Goal: Transaction & Acquisition: Download file/media

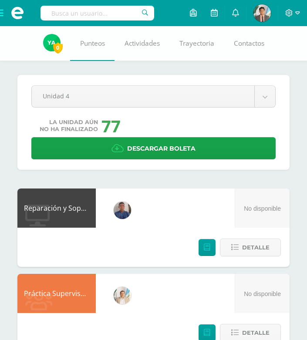
click at [132, 16] on input "text" at bounding box center [98, 13] width 114 height 15
click at [146, 17] on input "LUIS DIEGO" at bounding box center [98, 13] width 114 height 15
type input "LUIS DIEGO DONIS FRANCO"
click at [150, 17] on input "LUIS DIEGO DONIS FRANCO" at bounding box center [98, 13] width 114 height 15
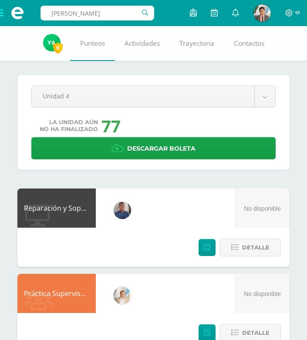
click at [146, 15] on input "LUIS DIEGO DONIS FRANCO" at bounding box center [98, 13] width 114 height 15
click at [145, 15] on input "LUIS DIEGO DONIS FRANCO" at bounding box center [98, 13] width 114 height 15
drag, startPoint x: 0, startPoint y: 0, endPoint x: 82, endPoint y: 17, distance: 83.6
click at [82, 17] on input "text" at bounding box center [98, 13] width 114 height 15
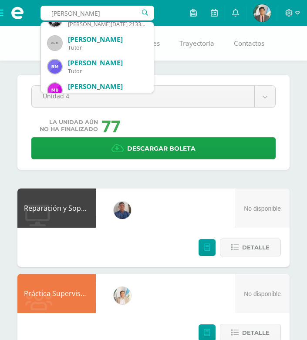
scroll to position [218, 0]
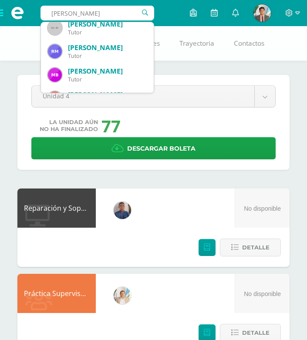
drag, startPoint x: 101, startPoint y: 10, endPoint x: 34, endPoint y: 19, distance: 66.8
click at [34, 0] on div "DONIS FRANCO DONIS FRANCO Francisco Oswaldo González Donis Tutor Gonzalez Donis…" at bounding box center [153, 0] width 307 height 0
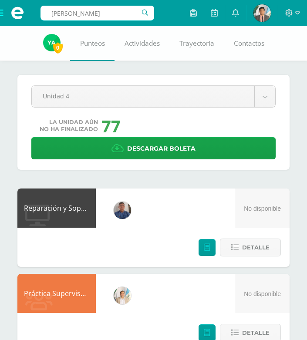
drag, startPoint x: 113, startPoint y: 17, endPoint x: 60, endPoint y: 17, distance: 52.7
click at [69, 17] on input "LUIS DIEGO" at bounding box center [98, 13] width 114 height 15
click at [21, 17] on span at bounding box center [17, 13] width 13 height 13
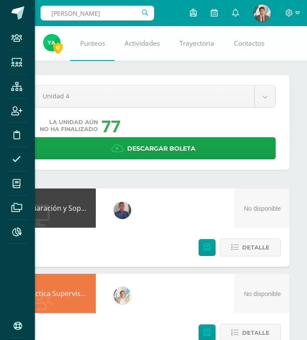
drag, startPoint x: 91, startPoint y: 16, endPoint x: 17, endPoint y: 14, distance: 74.1
click at [47, 15] on div "Staff Estudiantes Estructura Inscripción Disciplina Asistencia Mis cursos Archi…" at bounding box center [153, 170] width 307 height 340
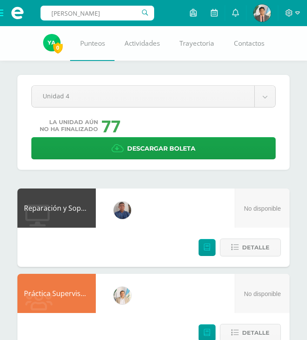
drag, startPoint x: 87, startPoint y: 11, endPoint x: 23, endPoint y: 12, distance: 64.5
click at [23, 0] on div "LUIS DIEGO DONIS FRANCO Configuración Cerrar sesión Gerson Neftalí Antonio Mi P…" at bounding box center [153, 0] width 307 height 0
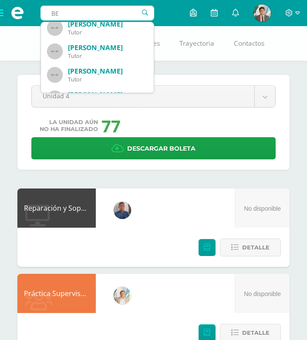
scroll to position [0, 0]
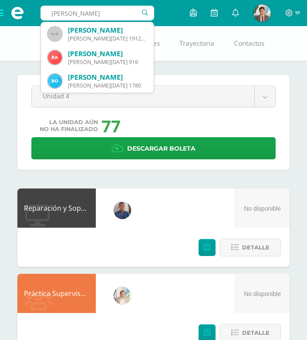
type input "BEVERLY"
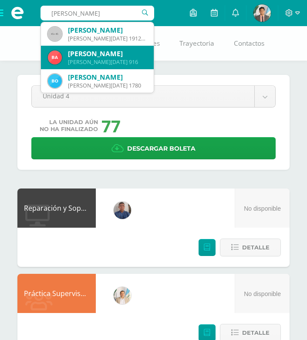
click at [80, 59] on div "Quinto BACO Domingo 916" at bounding box center [107, 61] width 79 height 7
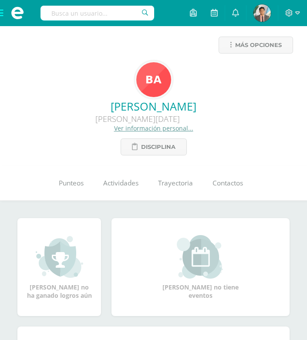
click at [170, 118] on div "Quinto BACO Domingo B" at bounding box center [137, 119] width 261 height 10
click at [268, 48] on span "Más opciones" at bounding box center [258, 45] width 47 height 16
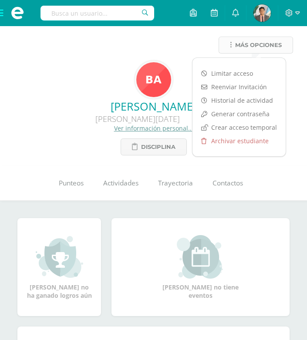
click at [268, 48] on span "Más opciones" at bounding box center [258, 45] width 47 height 16
click at [75, 147] on div "Beverly Vanessa Alvarado Enriquez Quinto BACO Domingo B Ver información persona…" at bounding box center [153, 127] width 293 height 57
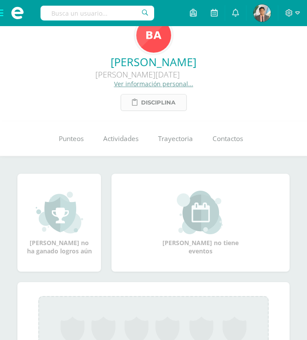
scroll to position [29, 0]
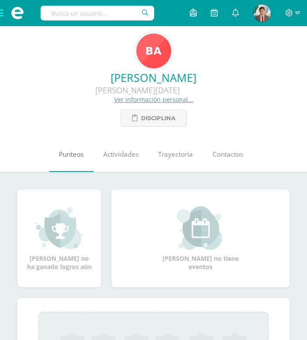
click at [69, 147] on link "Punteos" at bounding box center [71, 154] width 44 height 35
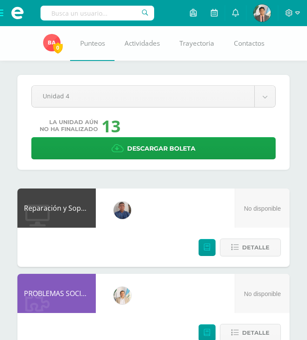
click at [72, 14] on input "text" at bounding box center [98, 13] width 114 height 15
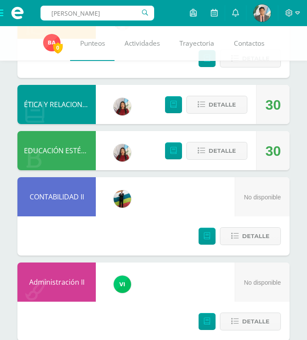
scroll to position [1503, 0]
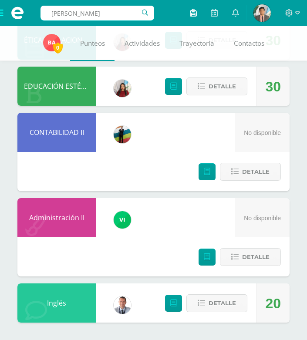
type input "[PERSON_NAME]"
click at [191, 15] on icon at bounding box center [193, 13] width 7 height 8
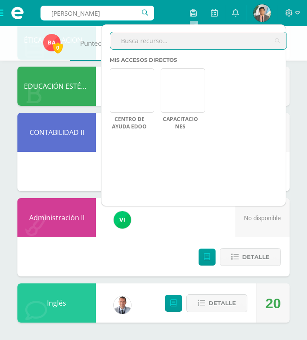
click at [188, 42] on input "text" at bounding box center [198, 40] width 176 height 17
type input "BACH"
click at [168, 14] on div "BACH Configuración Cerrar sesión Gerson Neftalí Antonio Mi Perfil Avisos 38 avi…" at bounding box center [153, 13] width 307 height 26
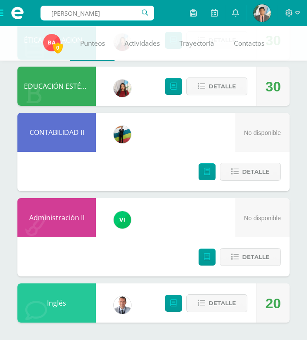
click at [4, 17] on span at bounding box center [17, 13] width 35 height 26
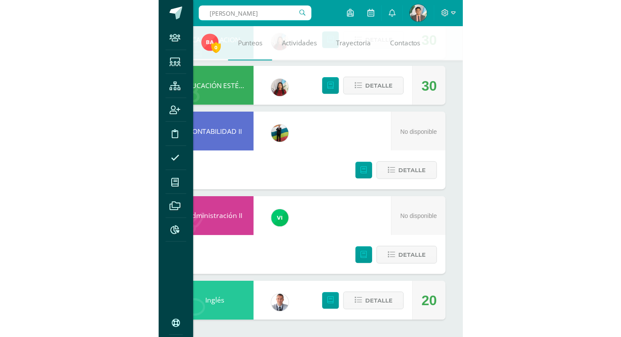
scroll to position [827, 0]
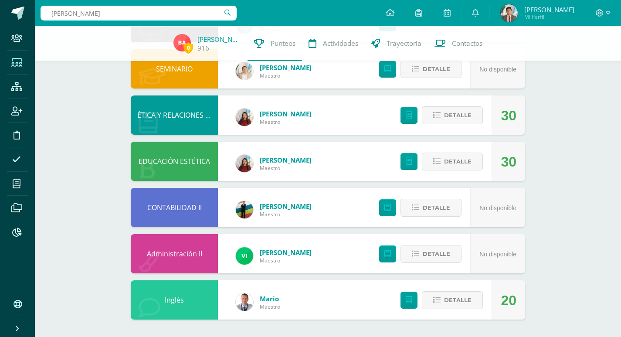
click at [17, 58] on icon at bounding box center [16, 62] width 11 height 9
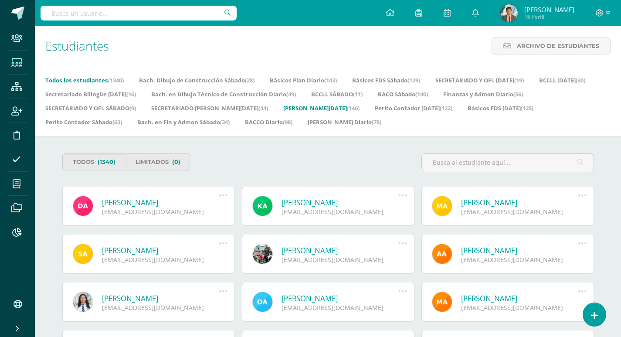
click at [360, 110] on link "BACO Domingo (146)" at bounding box center [321, 108] width 76 height 14
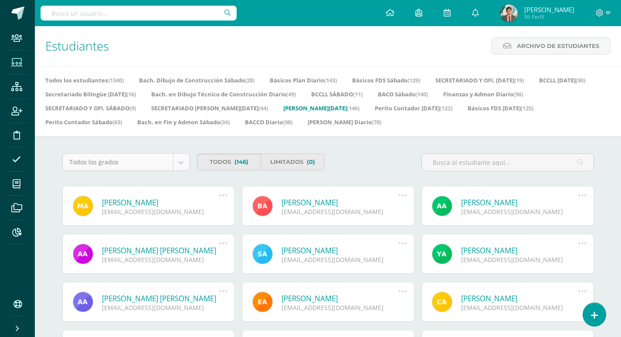
click at [146, 165] on body "Staff Estudiantes Estructura Inscripción Disciplina Asistencia Mis cursos Archi…" at bounding box center [310, 316] width 621 height 632
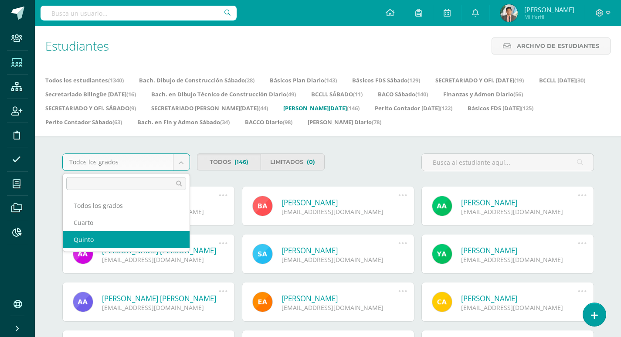
select select "25"
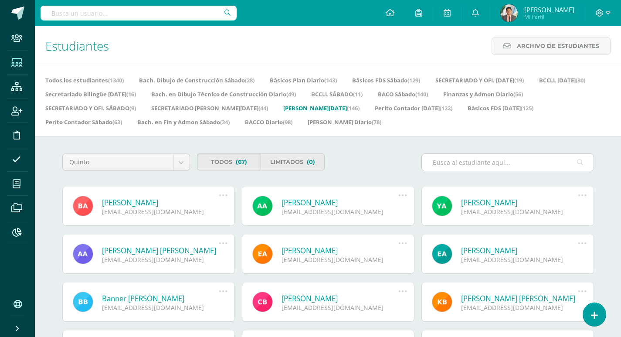
click at [465, 166] on input "text" at bounding box center [508, 162] width 172 height 17
click at [234, 165] on link "Todos (67)" at bounding box center [229, 161] width 64 height 17
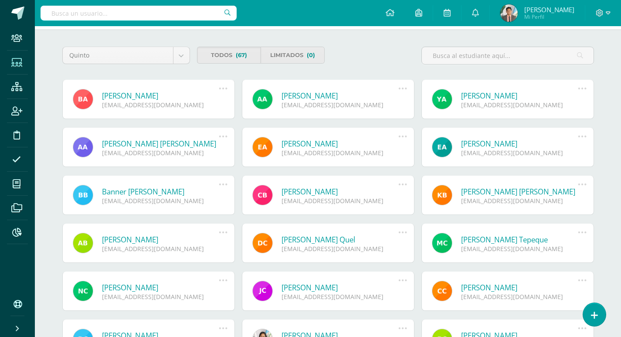
scroll to position [131, 0]
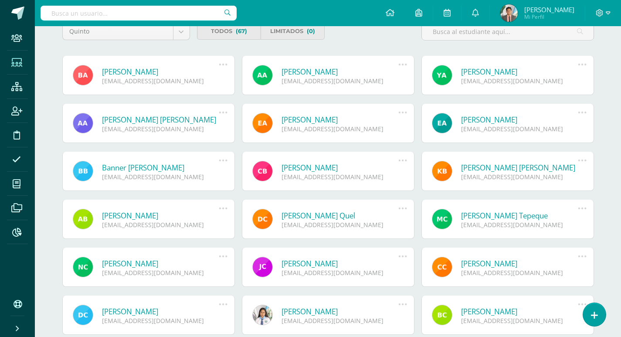
click at [218, 67] on icon at bounding box center [223, 65] width 10 height 10
click at [221, 67] on icon at bounding box center [223, 65] width 10 height 10
click at [236, 55] on div "Quinto Todos los grados Cuarto Quinto Todos (67) Limitados (0) Beverly Vanessa …" at bounding box center [328, 253] width 567 height 496
click at [134, 92] on div "Beverly Vanessa Alvarado Enriquez 2449392@insarycristovive.edu.gt" at bounding box center [148, 75] width 173 height 39
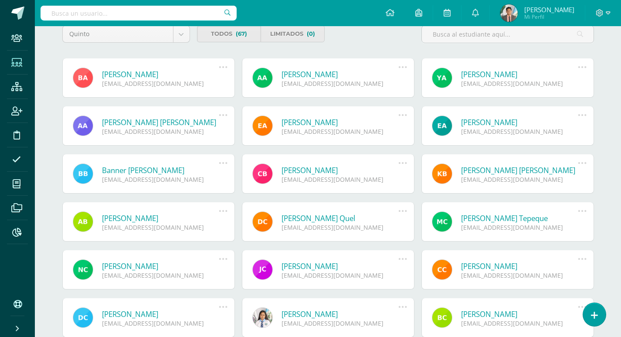
scroll to position [87, 0]
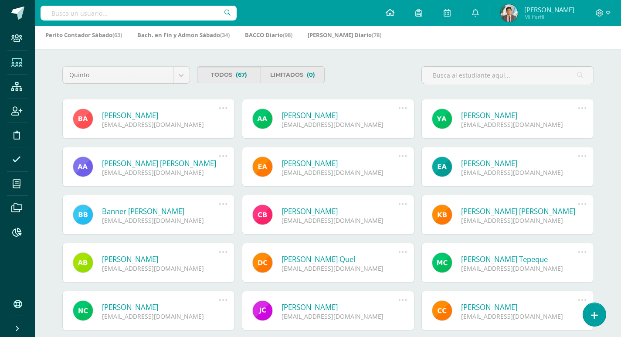
click at [386, 10] on icon at bounding box center [390, 13] width 9 height 8
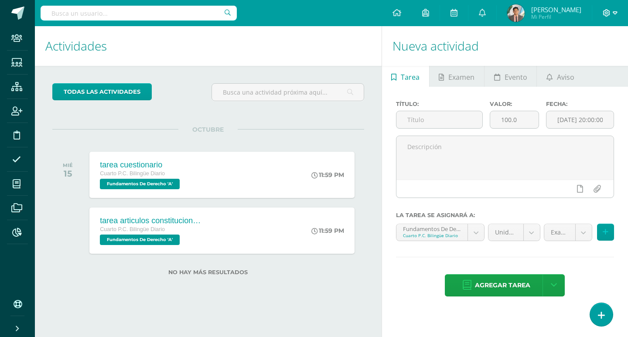
click at [608, 12] on icon at bounding box center [606, 13] width 8 height 8
click at [21, 325] on link "Cerrar panel" at bounding box center [31, 327] width 63 height 19
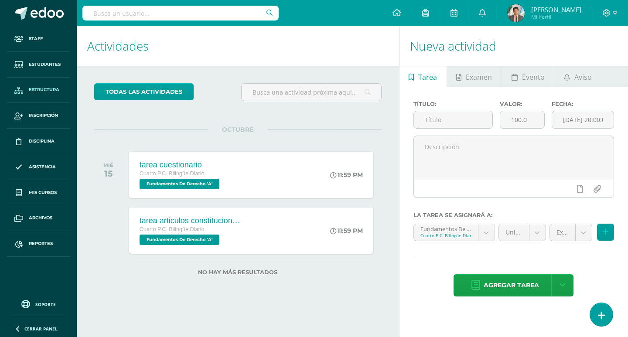
click at [45, 94] on link "Estructura" at bounding box center [38, 91] width 63 height 26
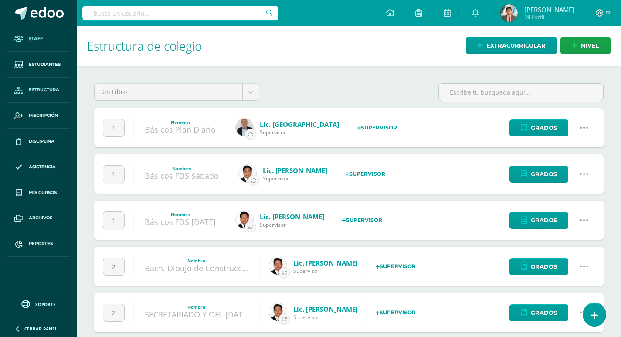
click at [45, 46] on link "Staff" at bounding box center [38, 39] width 63 height 26
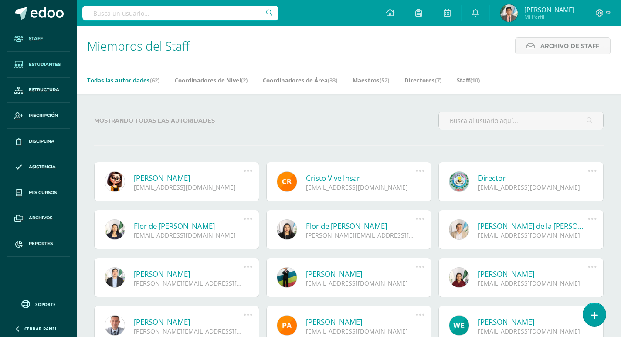
click at [41, 67] on span "Estudiantes" at bounding box center [45, 64] width 32 height 7
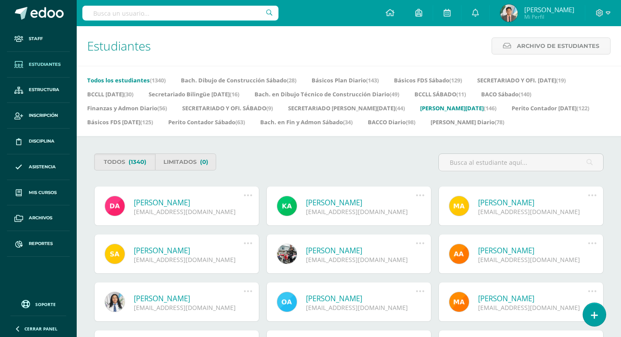
click at [425, 108] on link "[PERSON_NAME][DATE] (146)" at bounding box center [458, 108] width 76 height 14
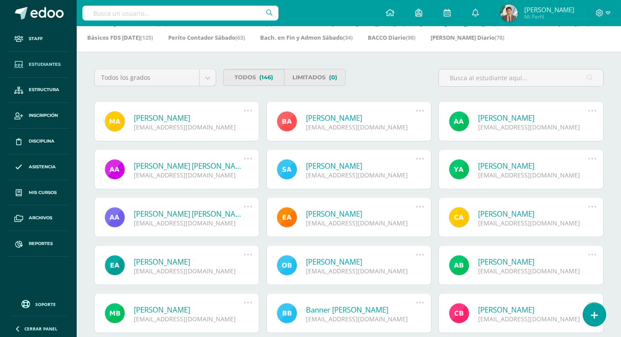
scroll to position [87, 0]
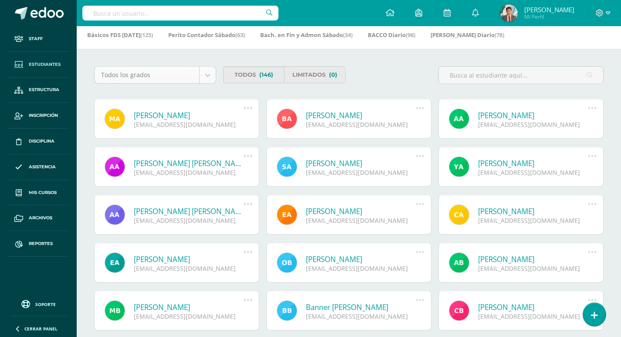
click at [146, 76] on body "Staff Estudiantes Estructura Inscripción Disciplina Asistencia Mis cursos Archi…" at bounding box center [310, 229] width 621 height 632
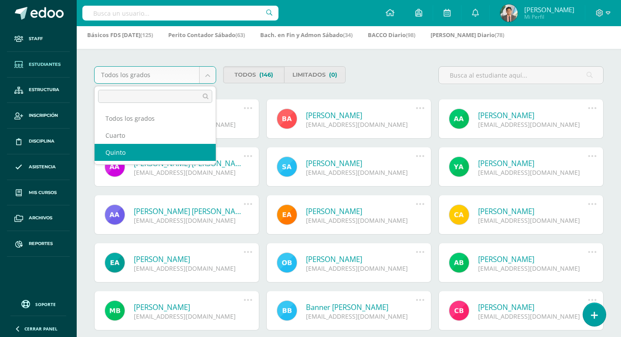
select select "25"
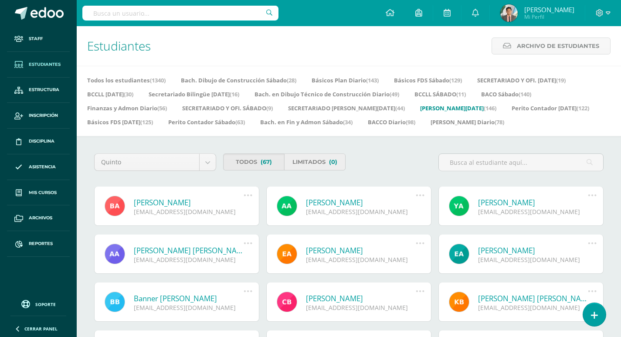
click at [301, 167] on link "Limitados (0)" at bounding box center [314, 161] width 61 height 17
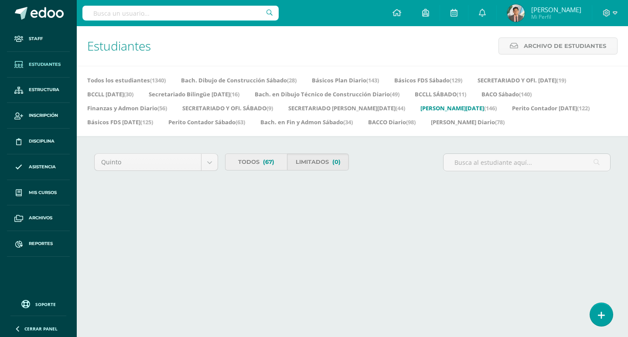
click at [269, 165] on span "(67)" at bounding box center [268, 162] width 11 height 16
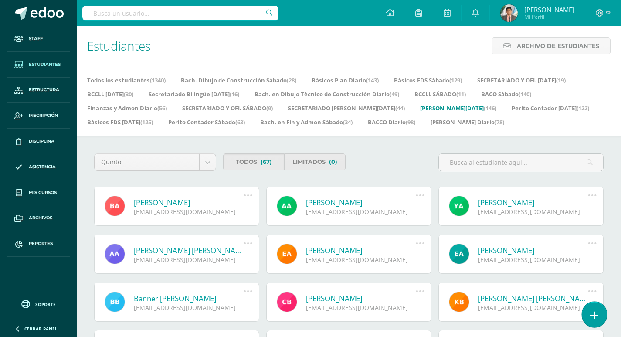
click at [589, 310] on link at bounding box center [594, 314] width 25 height 25
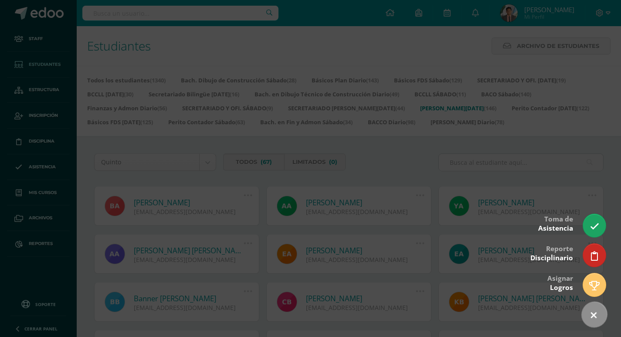
click at [589, 310] on link at bounding box center [595, 315] width 36 height 36
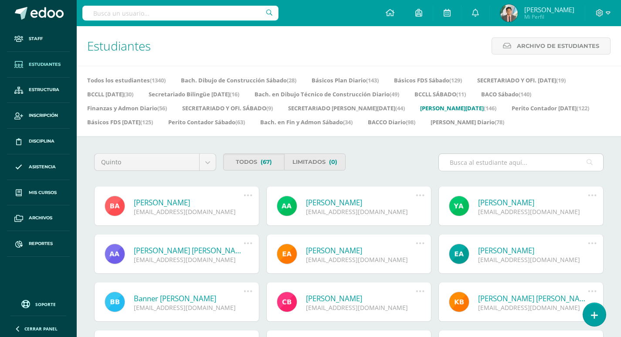
click at [492, 166] on input "text" at bounding box center [521, 162] width 164 height 17
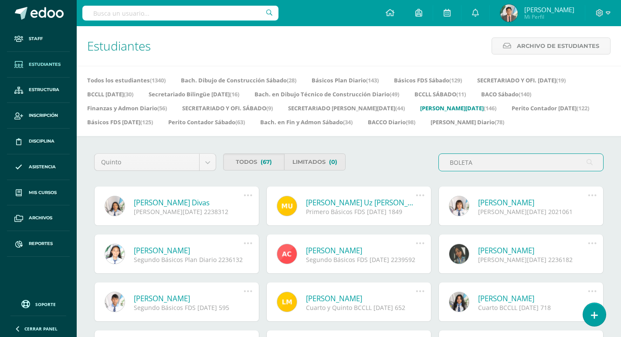
type input "BOLETA"
click at [593, 166] on input "BOLETA" at bounding box center [521, 162] width 164 height 17
drag, startPoint x: 494, startPoint y: 164, endPoint x: 432, endPoint y: 159, distance: 61.6
click at [432, 159] on div "Quinto Todos los grados Cuarto Quinto Todos (67) Limitados (0) BOLETA" at bounding box center [349, 165] width 516 height 25
click at [45, 89] on span "Estructura" at bounding box center [44, 89] width 31 height 7
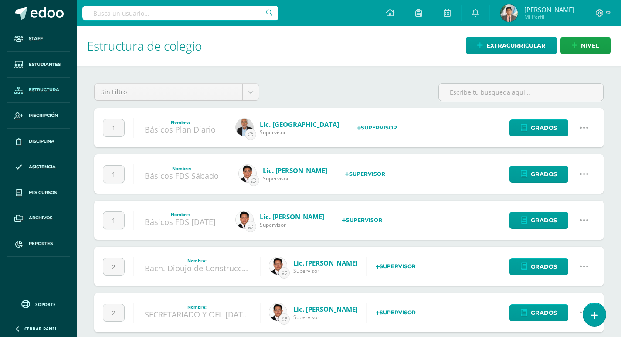
click at [33, 44] on link "Staff" at bounding box center [38, 39] width 63 height 26
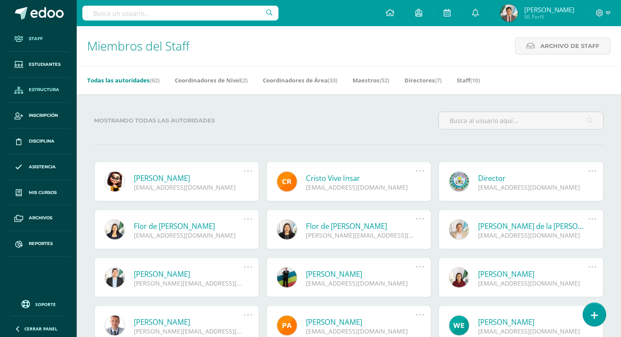
click at [30, 94] on link "Estructura" at bounding box center [38, 91] width 63 height 26
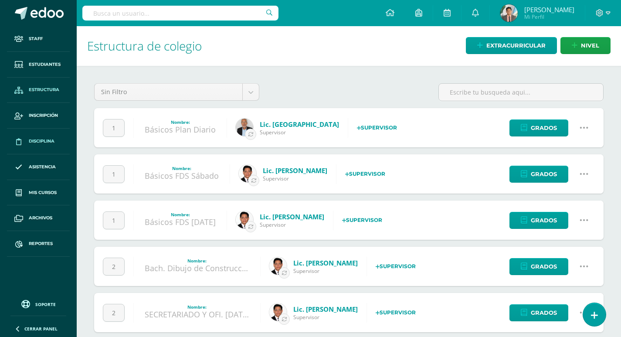
click at [54, 139] on span "Disciplina" at bounding box center [42, 141] width 26 height 7
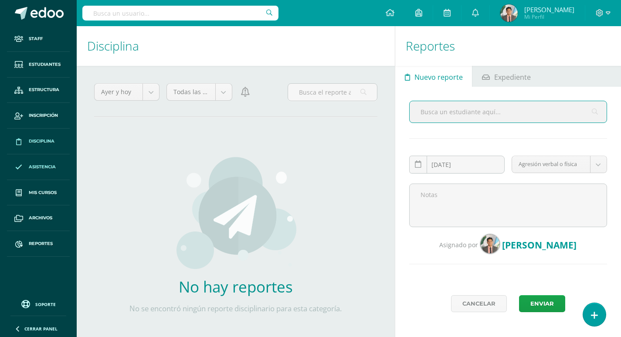
click at [37, 166] on span "Asistencia" at bounding box center [42, 166] width 27 height 7
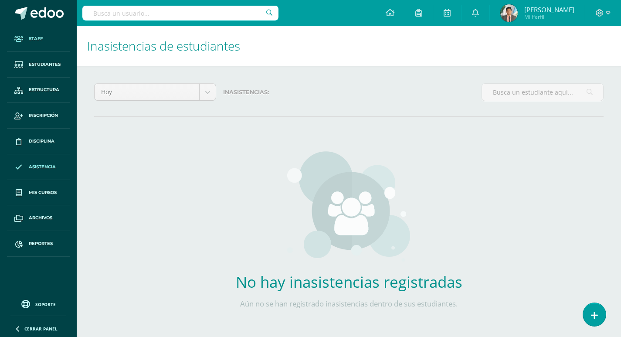
click at [41, 42] on link "Staff" at bounding box center [38, 39] width 63 height 26
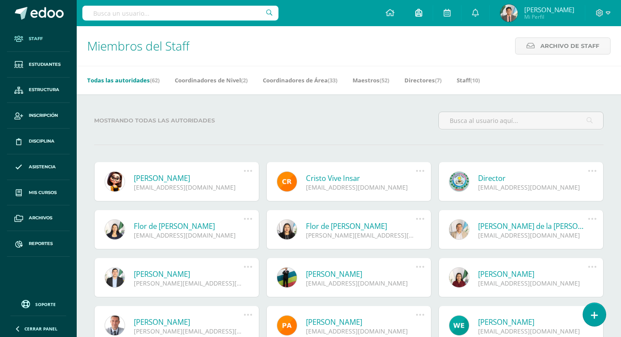
click at [418, 15] on icon at bounding box center [418, 13] width 7 height 8
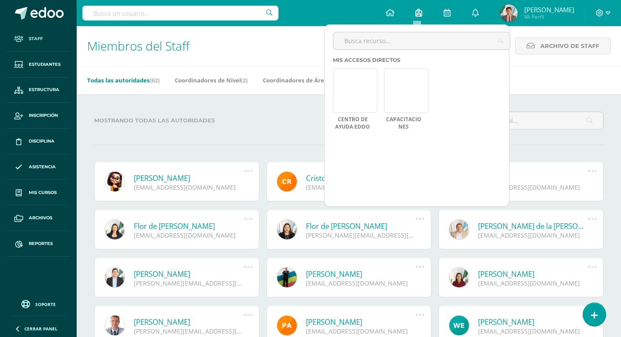
click at [418, 15] on icon at bounding box center [418, 13] width 7 height 8
click at [444, 14] on icon at bounding box center [447, 13] width 7 height 8
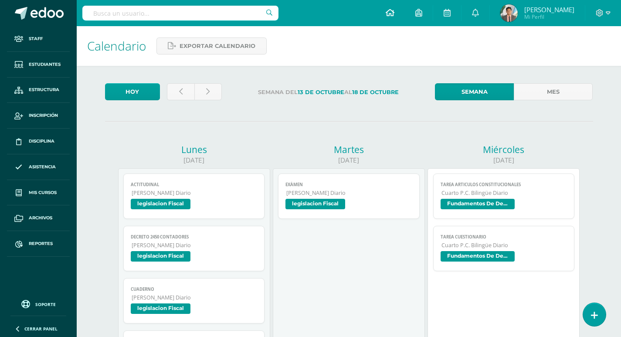
click at [389, 12] on icon at bounding box center [390, 13] width 9 height 8
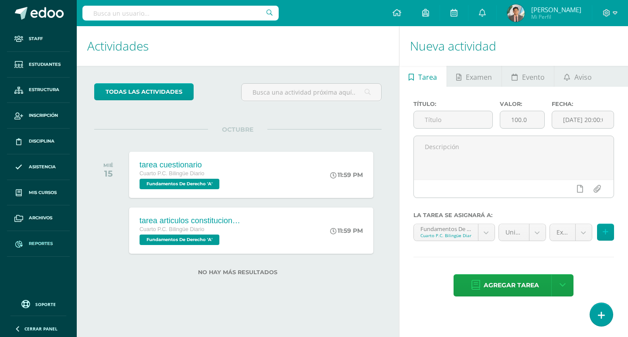
click at [41, 240] on span "Reportes" at bounding box center [41, 243] width 24 height 7
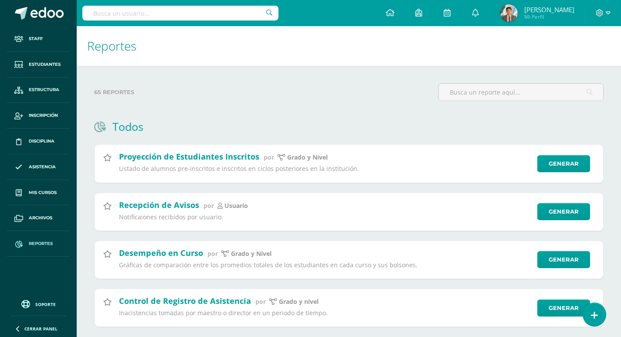
click at [48, 243] on span "Reportes" at bounding box center [41, 243] width 24 height 7
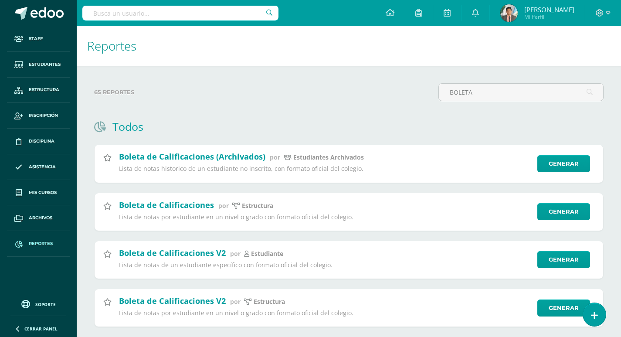
type input "BOLETA"
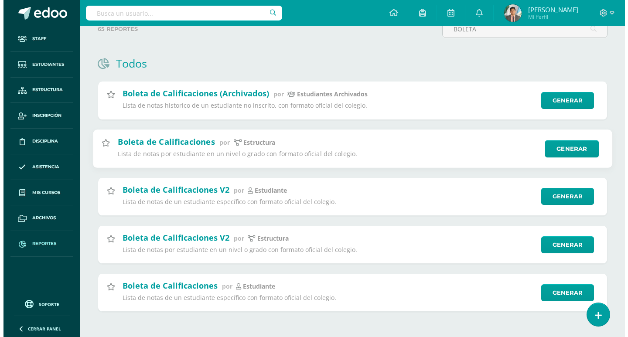
scroll to position [65, 0]
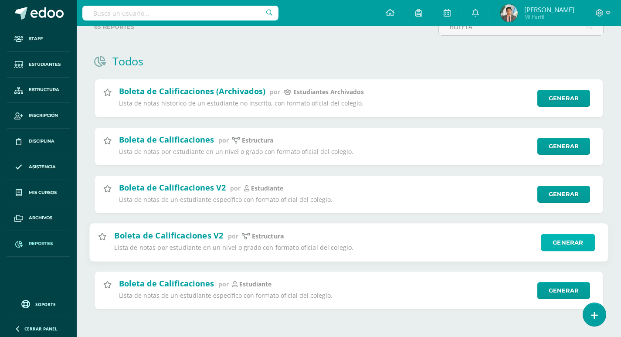
click at [562, 246] on link "Generar" at bounding box center [568, 242] width 54 height 17
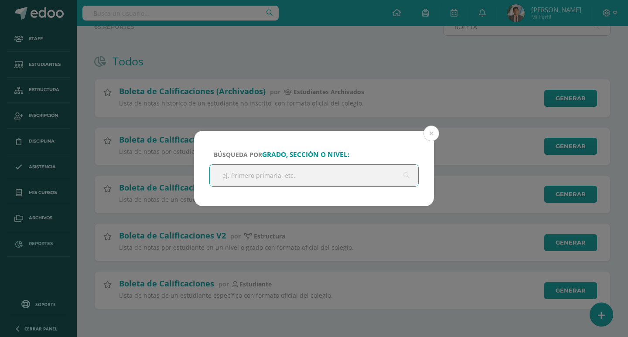
click at [306, 181] on input "text" at bounding box center [314, 175] width 208 height 21
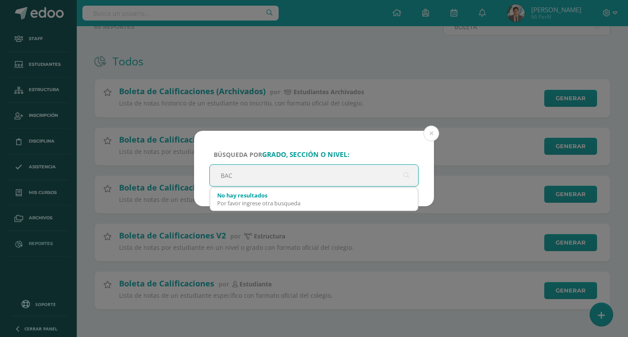
type input "BACH"
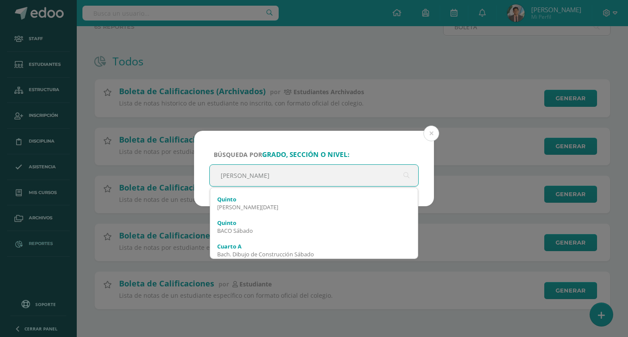
scroll to position [349, 0]
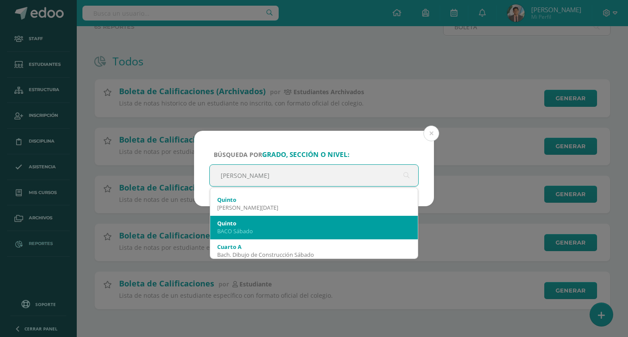
click at [302, 225] on div "Quinto" at bounding box center [313, 223] width 193 height 8
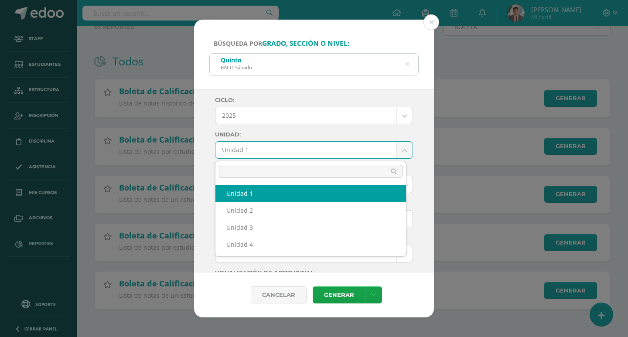
click at [281, 154] on body "Búsqueda por grado, sección o nivel: Quinto BACO Sábado BACH Ciclo: 2025 2025 2…" at bounding box center [314, 136] width 628 height 402
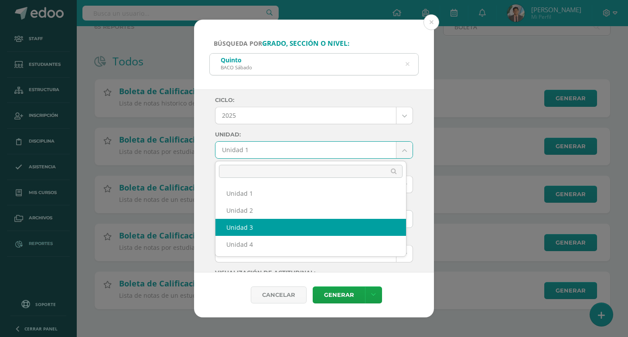
select select "Unidad 3"
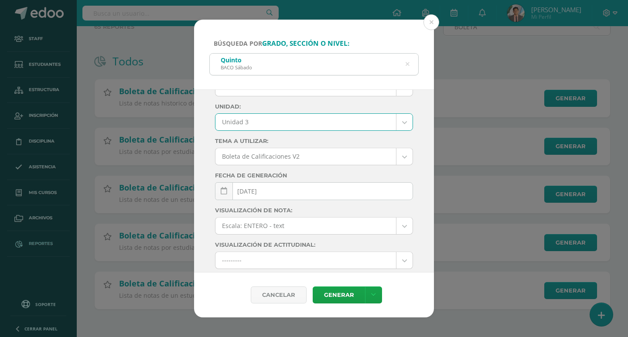
scroll to position [44, 0]
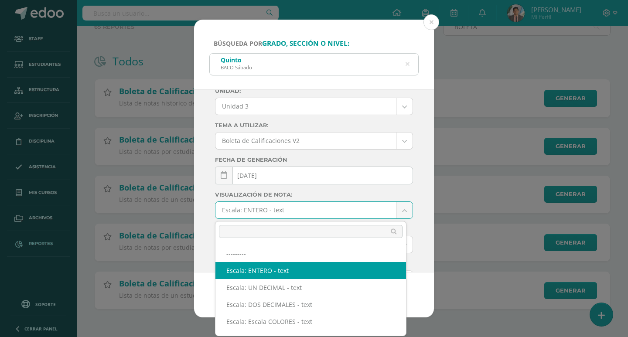
click at [287, 209] on body "Búsqueda por grado, sección o nivel: Quinto BACO Sábado BACH Ciclo: 2025 2025 2…" at bounding box center [314, 136] width 628 height 402
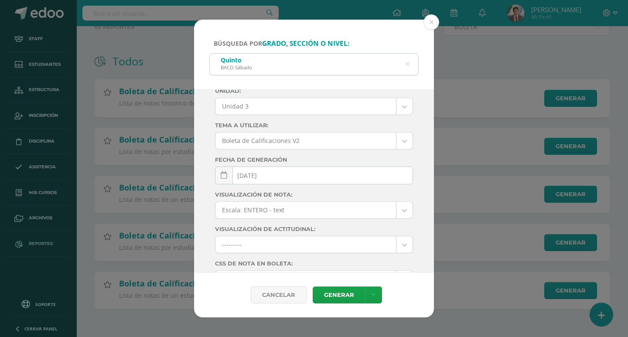
click at [287, 209] on body "Búsqueda por grado, sección o nivel: Quinto BACO Sábado BACH Ciclo: 2025 2025 2…" at bounding box center [314, 136] width 628 height 402
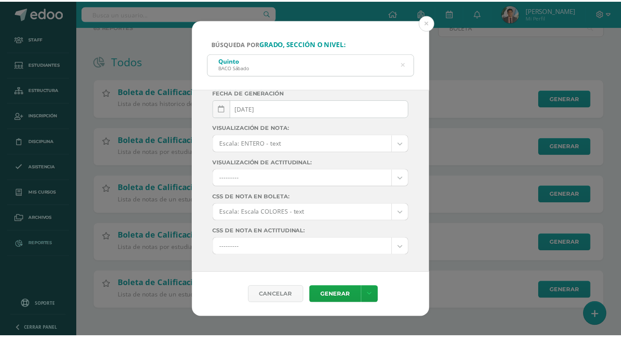
scroll to position [124, 0]
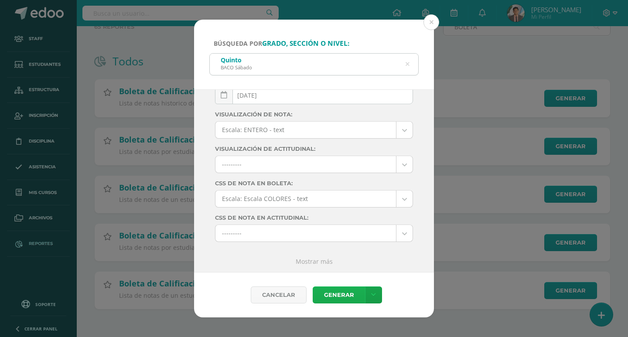
click at [334, 291] on link "Generar" at bounding box center [338, 294] width 52 height 17
click at [428, 22] on button at bounding box center [431, 22] width 16 height 16
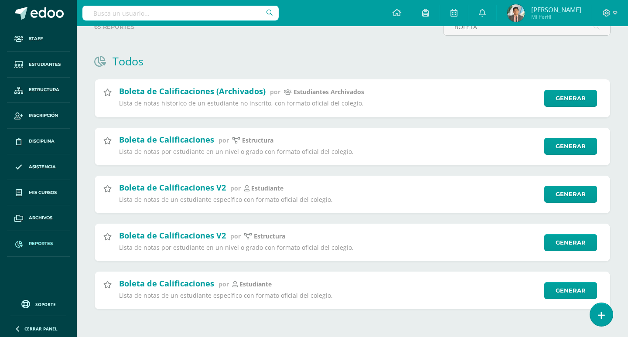
click at [141, 6] on input "text" at bounding box center [180, 13] width 196 height 15
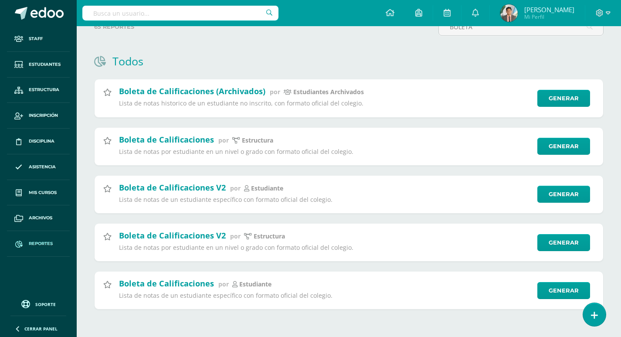
click at [172, 10] on input "text" at bounding box center [180, 13] width 196 height 15
click at [163, 15] on input "text" at bounding box center [180, 13] width 196 height 15
paste input "LUIS DIEGO"
paste input "DONIS FRANCO"
type input "LUIS DIEGO DONIS FRANCO"
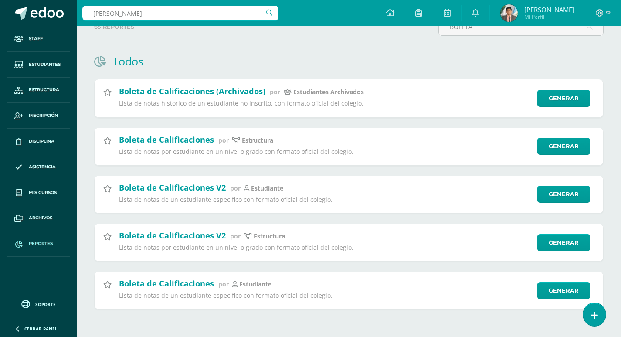
click at [336, 10] on div "LUIS DIEGO DONIS FRANCO Configuración Cerrar sesión Gerson Neftalí Antonio Mi P…" at bounding box center [349, 13] width 544 height 26
drag, startPoint x: 203, startPoint y: 9, endPoint x: 53, endPoint y: 9, distance: 149.9
click at [58, 9] on body "Staff Estudiantes Estructura Inscripción Disciplina Asistencia Mis cursos Archi…" at bounding box center [310, 136] width 621 height 402
paste input "LUIS DIEGO DONIS FRANCO"
click at [307, 12] on div "LUIS DIEGO DONIS FRANCO Configuración Cerrar sesión Gerson Neftalí Antonio Mi P…" at bounding box center [349, 13] width 544 height 26
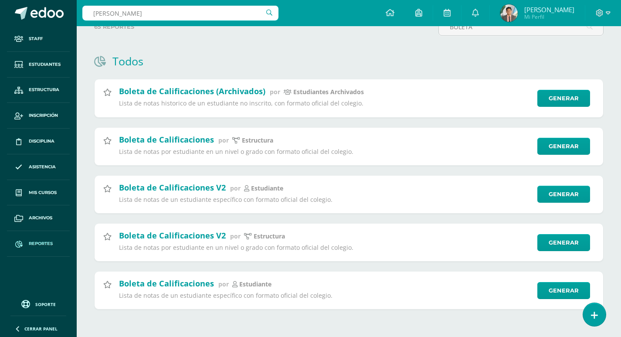
click at [230, 12] on input "LUIS DIEGO DONIS FRANCO" at bounding box center [180, 13] width 196 height 15
click at [220, 12] on input "LUIS DIEGO DONIS FRANCO" at bounding box center [180, 13] width 196 height 15
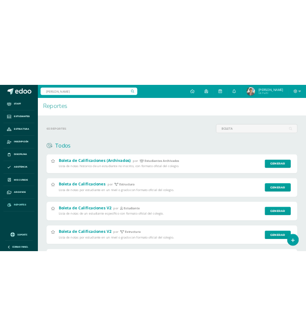
scroll to position [0, 0]
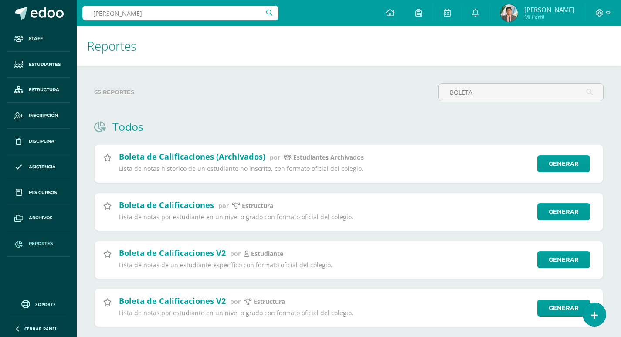
drag, startPoint x: 187, startPoint y: 14, endPoint x: 20, endPoint y: -31, distance: 173.4
click at [20, 0] on html "Staff Estudiantes Estructura Inscripción Disciplina Asistencia Mis cursos Archi…" at bounding box center [310, 201] width 621 height 402
type input "LUIS DIEGO DONIS FRANCO"
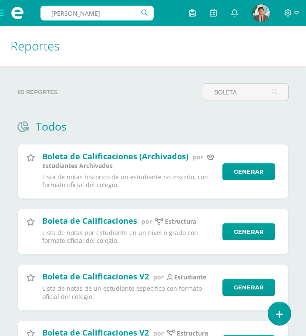
type input "LUIS DANIEL"
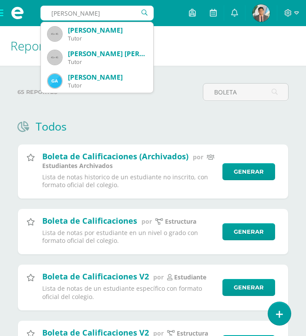
drag, startPoint x: 96, startPoint y: 10, endPoint x: 19, endPoint y: 10, distance: 77.1
click at [19, 0] on div "LUIS DANIEL LUIS DANIEL Luis Daniel Gaitan Hernandez Tutor Arévalo Montes Luis …" at bounding box center [153, 0] width 306 height 0
type input "VAZQUEZ MARTINEZ"
click at [164, 70] on div "65 reportes BOLETA Todos Proyección de Estudiantes Inscritos por Grado y Nivel …" at bounding box center [153, 258] width 306 height 385
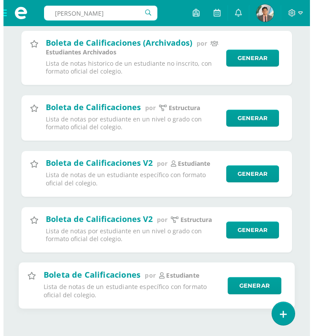
scroll to position [114, 0]
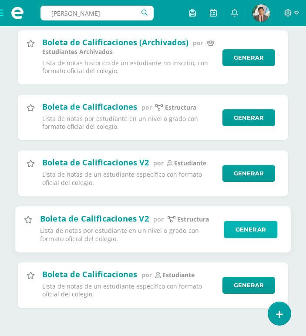
click at [251, 233] on link "Generar" at bounding box center [251, 229] width 54 height 17
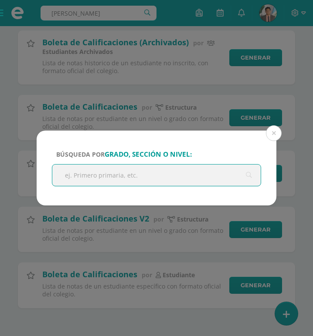
click at [194, 181] on input "text" at bounding box center [156, 175] width 208 height 21
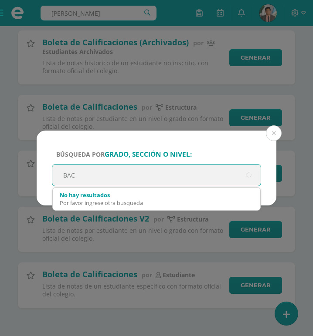
type input "BACH"
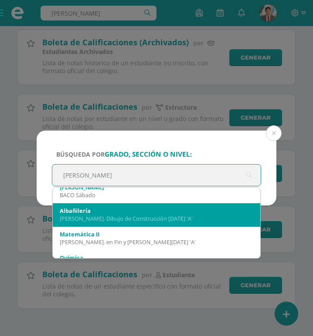
scroll to position [741, 0]
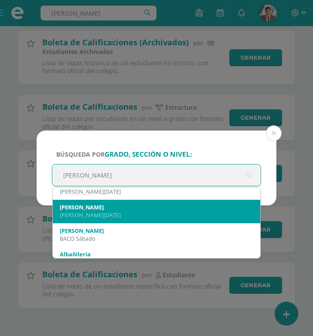
click at [114, 215] on div "BACO Domingo" at bounding box center [156, 215] width 193 height 8
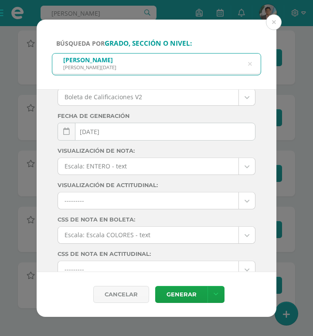
scroll to position [124, 0]
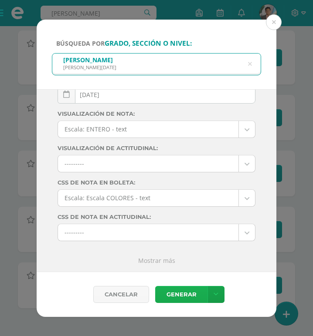
click at [187, 296] on link "Generar" at bounding box center [181, 294] width 52 height 17
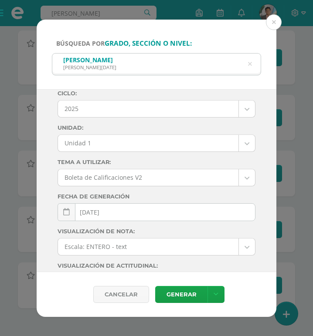
scroll to position [0, 0]
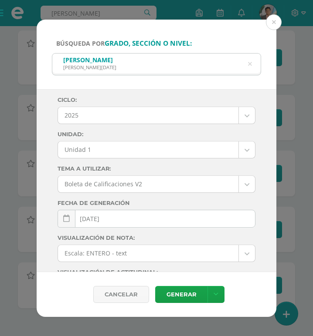
click at [136, 151] on body "Búsqueda por grado, sección o nivel: Quinto B BACO Domingo BACH Ciclo: 2025 202…" at bounding box center [156, 111] width 313 height 451
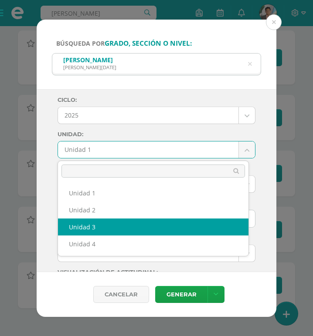
select select "Unidad 3"
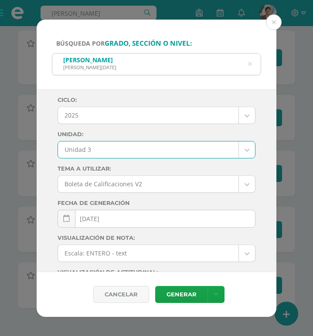
click at [235, 63] on div "Quinto B BACO Domingo" at bounding box center [156, 64] width 208 height 20
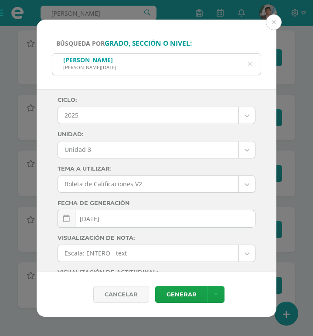
click at [104, 68] on div "Quinto B BACO Domingo" at bounding box center [156, 64] width 208 height 20
click at [88, 64] on div "Quinto B" at bounding box center [89, 60] width 53 height 8
click at [249, 65] on icon at bounding box center [250, 64] width 18 height 18
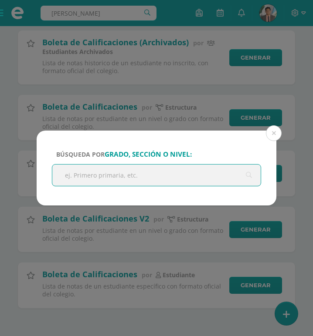
click at [102, 166] on input "text" at bounding box center [156, 175] width 208 height 21
click at [102, 181] on input "text" at bounding box center [156, 175] width 208 height 21
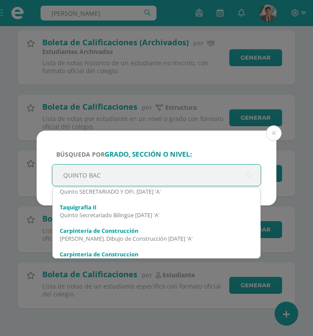
type input "QUINTO BACH"
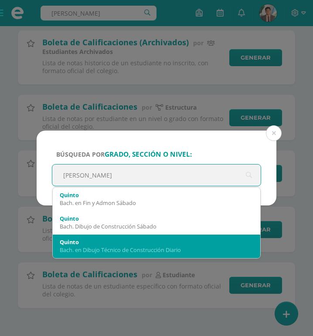
scroll to position [44, 0]
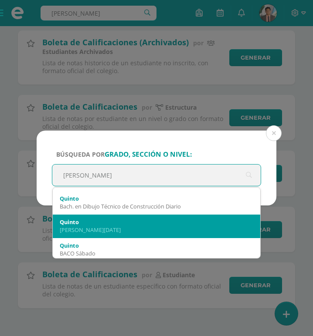
click at [100, 228] on div "BACO Domingo" at bounding box center [156, 230] width 193 height 8
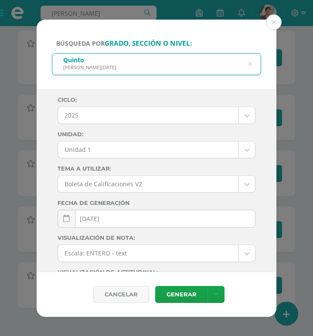
click at [95, 155] on body "Búsqueda por grado, sección o nivel: Quinto BACO Domingo QUINTO BACH Ciclo: 202…" at bounding box center [156, 111] width 313 height 451
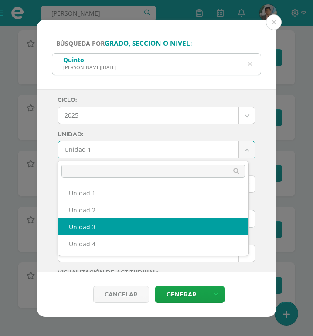
select select "Unidad 3"
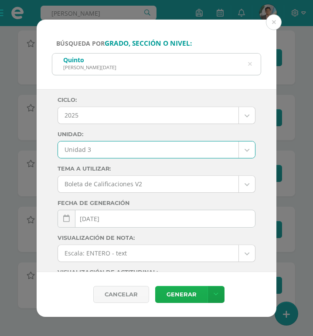
click at [187, 297] on link "Generar" at bounding box center [181, 294] width 52 height 17
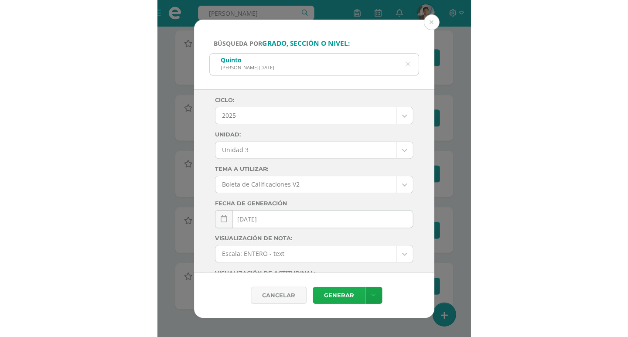
scroll to position [65, 0]
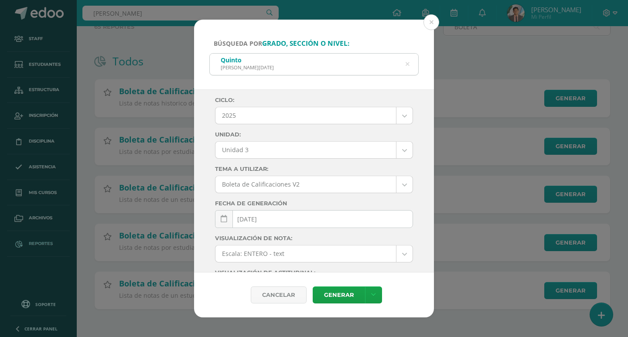
click at [407, 64] on icon at bounding box center [407, 64] width 18 height 18
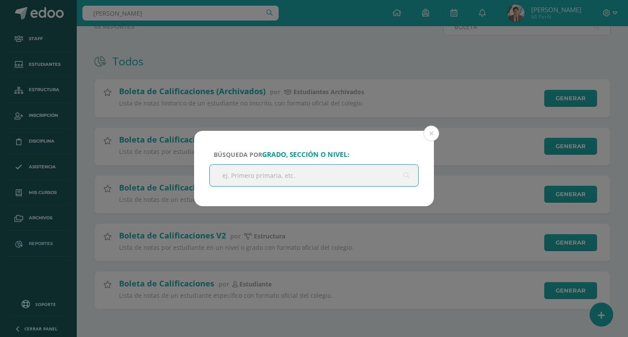
click at [260, 183] on input "text" at bounding box center [314, 175] width 208 height 21
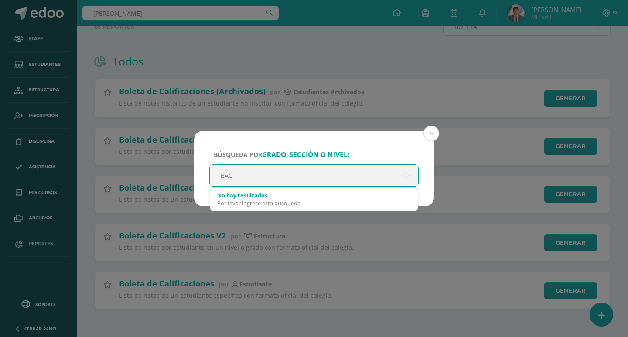
type input "BACH"
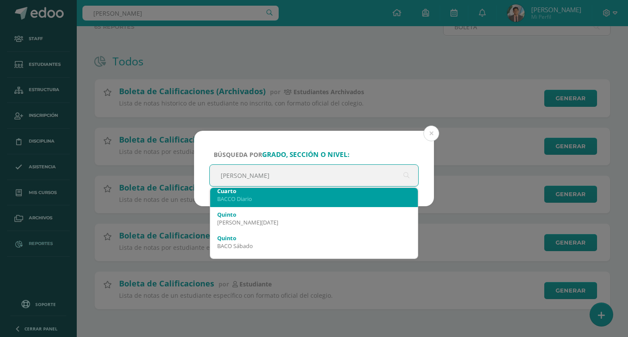
scroll to position [349, 0]
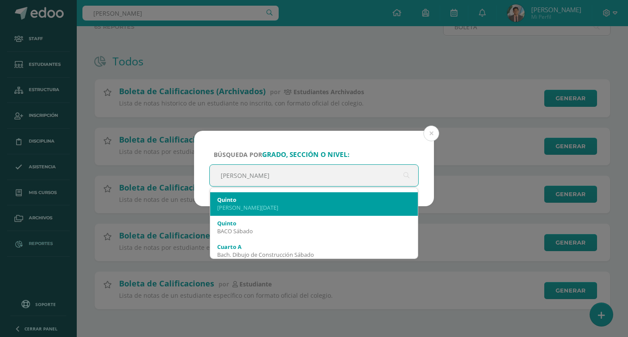
click at [274, 207] on div "BACO Domingo" at bounding box center [313, 208] width 193 height 8
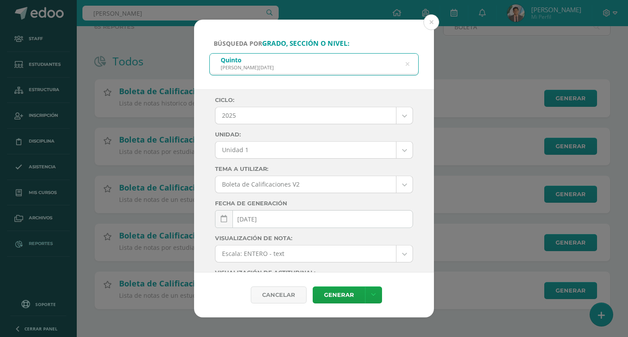
click at [284, 151] on body "Búsqueda por grado, sección o nivel: Quinto BACO Domingo BACH Ciclo: 2025 2025 …" at bounding box center [314, 136] width 628 height 402
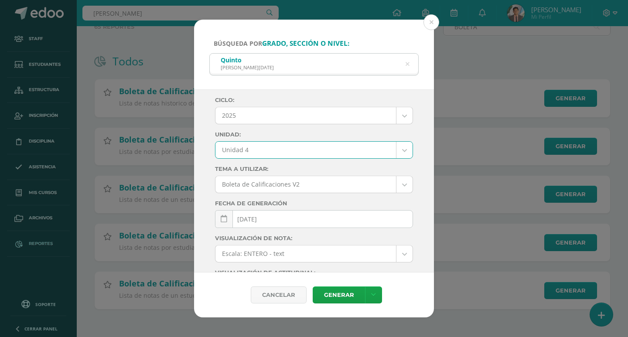
click at [263, 237] on label "Visualización de nota:" at bounding box center [314, 238] width 198 height 7
click at [248, 146] on body "Búsqueda por grado, sección o nivel: Quinto BACO Domingo BACH Ciclo: 2025 2025 …" at bounding box center [314, 136] width 628 height 402
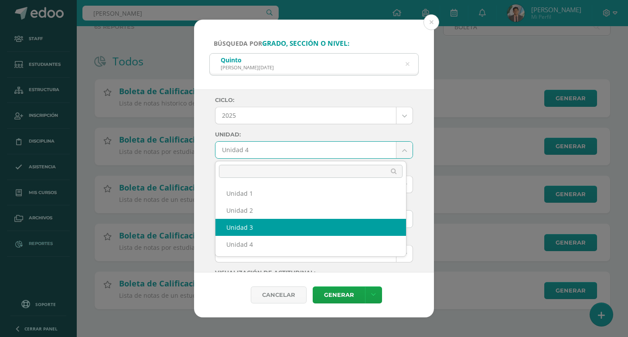
select select "Unidad 3"
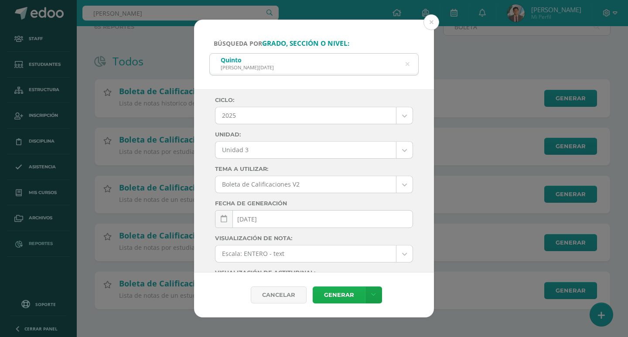
click at [336, 289] on link "Generar" at bounding box center [338, 294] width 52 height 17
click at [293, 70] on div "Quinto BACO Domingo" at bounding box center [314, 64] width 208 height 20
click at [285, 65] on div "Quinto BACO Domingo" at bounding box center [314, 64] width 208 height 20
click at [405, 64] on icon at bounding box center [407, 64] width 4 height 22
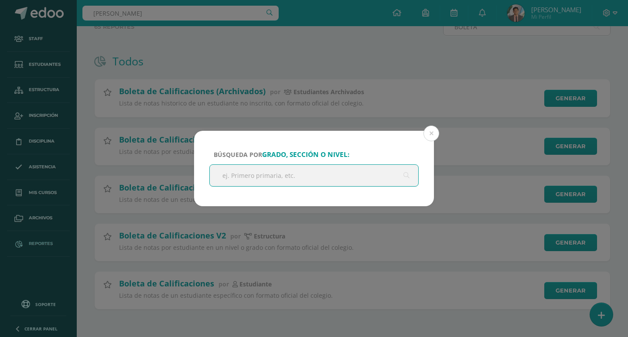
click at [263, 176] on input "text" at bounding box center [314, 175] width 208 height 21
click at [254, 173] on input "text" at bounding box center [314, 175] width 208 height 21
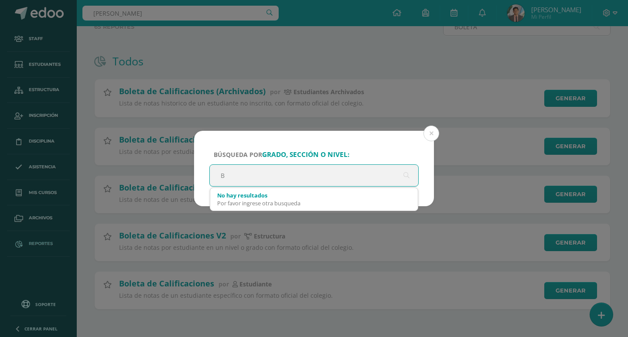
scroll to position [0, 0]
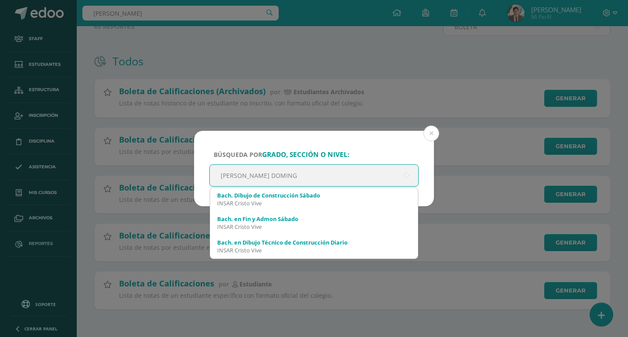
type input "BACH DOMINGO"
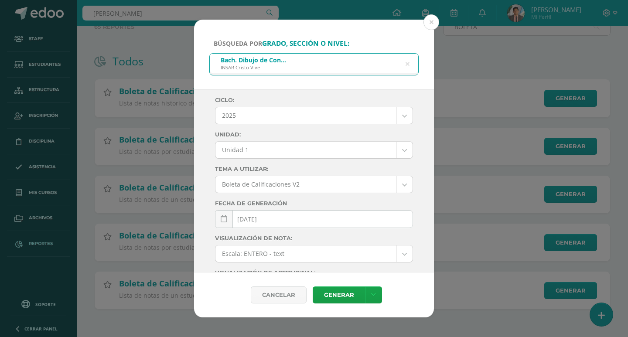
click at [294, 58] on div "Bach. Dibujo de Construcción Sábado INSAR Cristo Vive" at bounding box center [314, 64] width 208 height 20
click at [397, 65] on div "Bach. Dibujo de Construcción Sábado INSAR Cristo Vive" at bounding box center [314, 64] width 208 height 20
drag, startPoint x: 385, startPoint y: 64, endPoint x: 230, endPoint y: 44, distance: 156.4
click at [385, 64] on div "Bach. Dibujo de Construcción Sábado INSAR Cristo Vive" at bounding box center [314, 64] width 208 height 20
drag, startPoint x: 230, startPoint y: 44, endPoint x: 237, endPoint y: 53, distance: 10.5
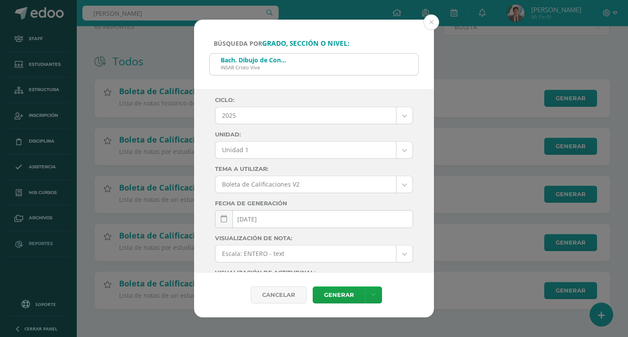
click at [230, 46] on span "Búsqueda por grado, sección o nivel:" at bounding box center [282, 43] width 136 height 8
drag, startPoint x: 251, startPoint y: 61, endPoint x: 268, endPoint y: 61, distance: 17.4
click at [251, 61] on div "Bach. Dibujo de Construcción Sábado" at bounding box center [255, 60] width 68 height 8
click at [324, 59] on div "Bach. Dibujo de Construcción Sábado INSAR Cristo Vive" at bounding box center [314, 64] width 208 height 20
click at [433, 26] on button at bounding box center [431, 22] width 16 height 16
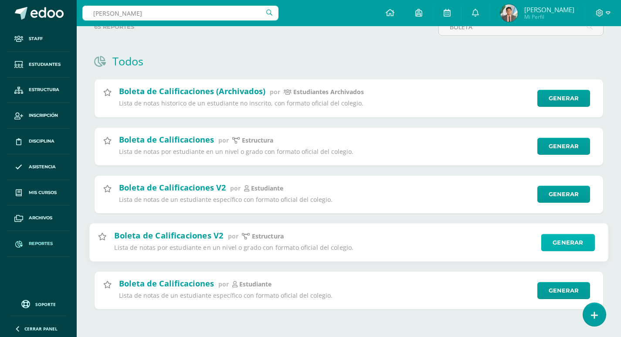
click at [570, 244] on link "Generar" at bounding box center [568, 242] width 54 height 17
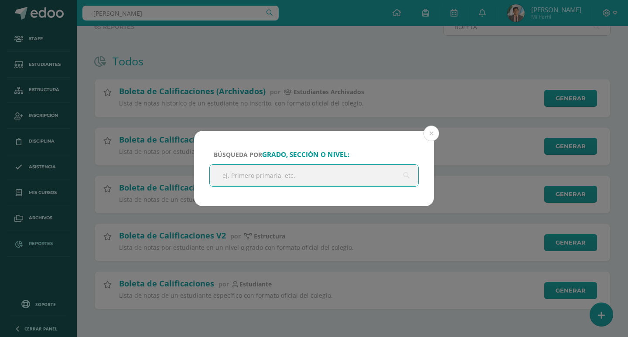
click at [287, 170] on input "text" at bounding box center [314, 175] width 208 height 21
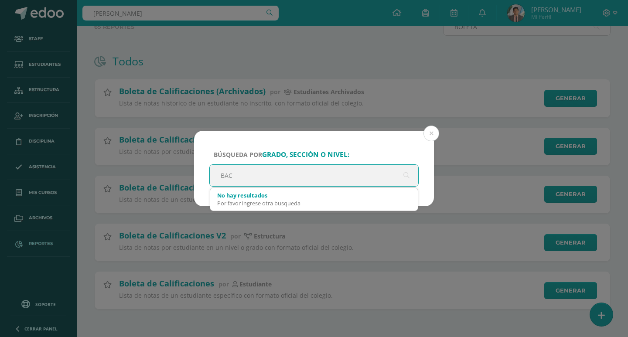
type input "BACH"
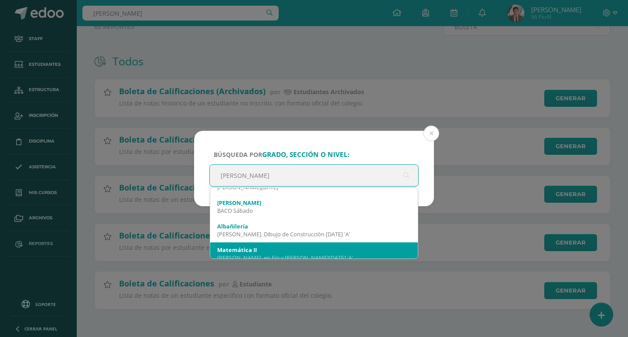
scroll to position [755, 0]
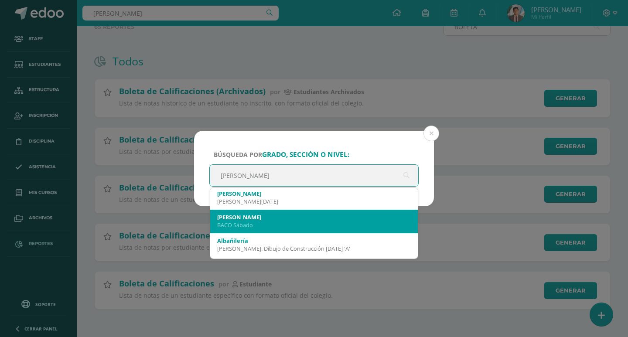
click at [233, 221] on div "BACO Sábado" at bounding box center [313, 225] width 193 height 8
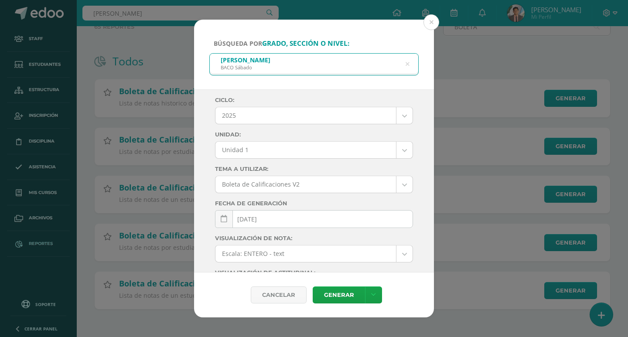
click at [258, 154] on body "Búsqueda por grado, sección o nivel: Quinto B BACO Sábado BACH Ciclo: 2025 2025…" at bounding box center [314, 136] width 628 height 402
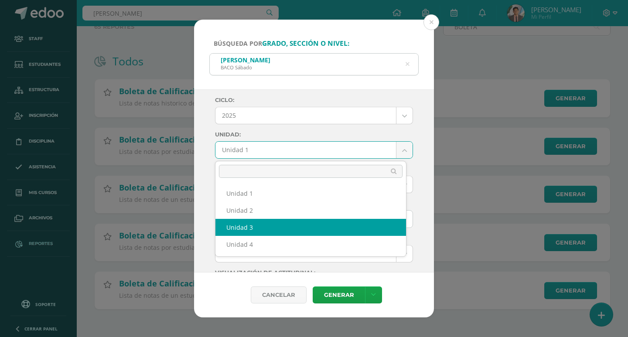
select select "Unidad 3"
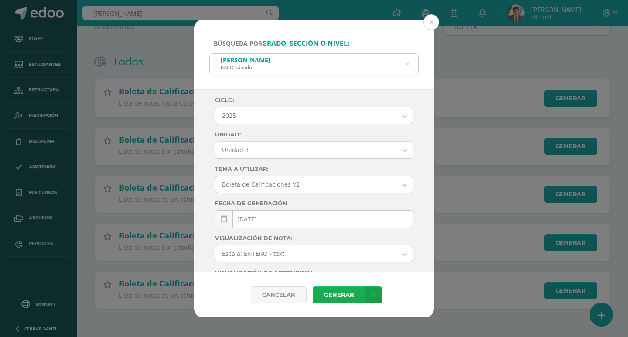
click at [353, 290] on link "Generar" at bounding box center [338, 294] width 52 height 17
click at [353, 291] on link "Generar" at bounding box center [338, 294] width 52 height 17
click at [360, 66] on div "Quinto B BACO Sábado" at bounding box center [314, 64] width 208 height 20
click at [410, 64] on div "Quinto B BACO Sábado" at bounding box center [314, 64] width 208 height 20
click at [406, 63] on icon at bounding box center [407, 64] width 4 height 22
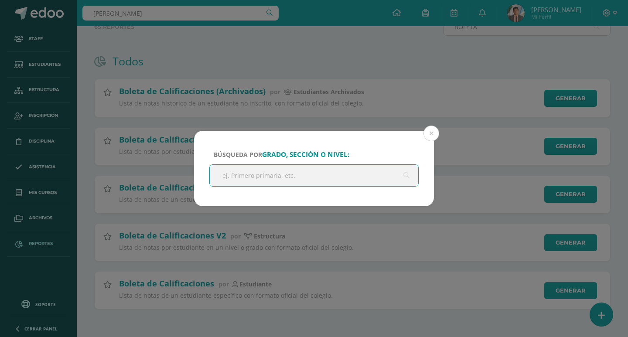
click at [271, 180] on input "text" at bounding box center [314, 175] width 208 height 21
type input "QUINTO BACH"
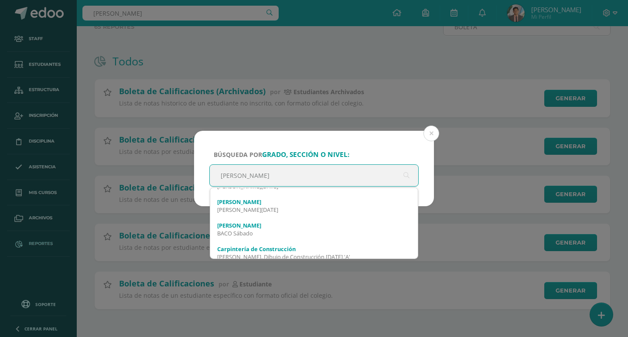
scroll to position [232, 0]
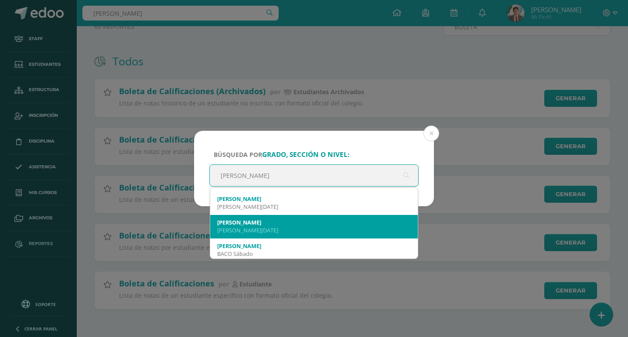
click at [272, 224] on div "Quinto B" at bounding box center [313, 222] width 193 height 8
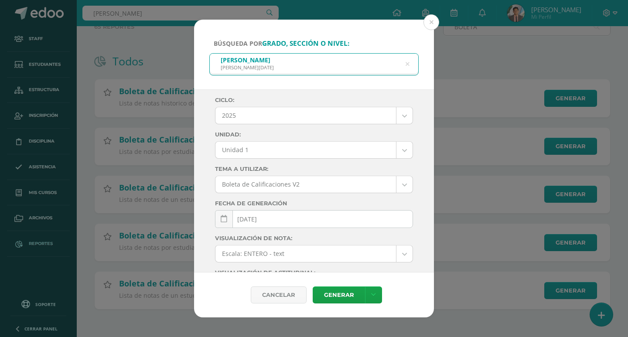
click at [244, 153] on body "Búsqueda por grado, sección o nivel: Quinto B BACO Domingo QUINTO BACH Ciclo: 2…" at bounding box center [314, 136] width 628 height 402
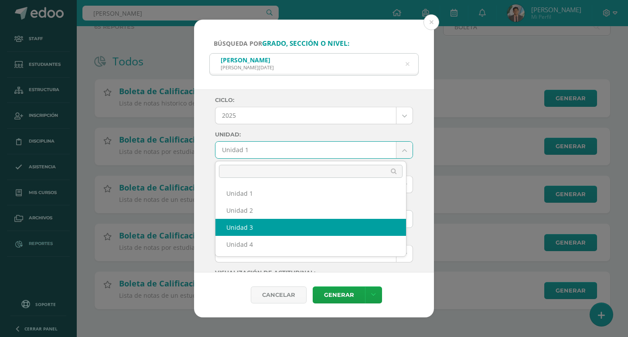
select select "Unidad 3"
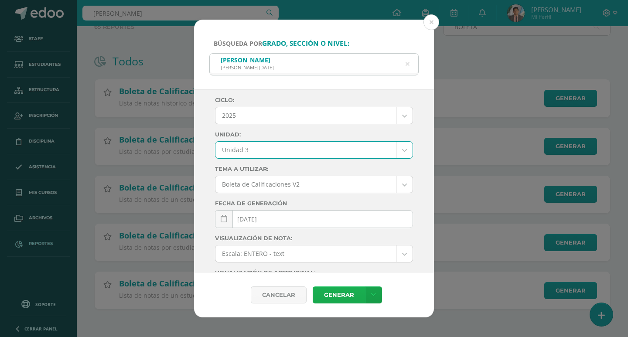
click at [337, 296] on link "Generar" at bounding box center [338, 294] width 52 height 17
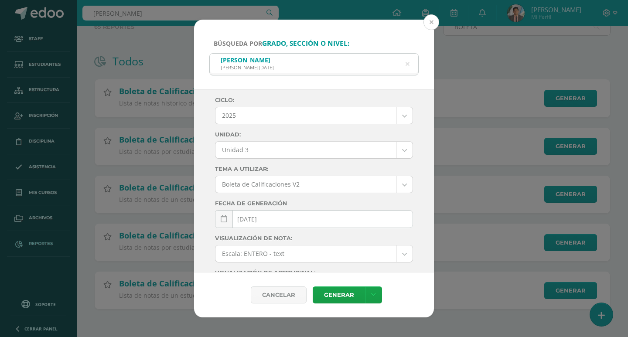
click at [424, 25] on button at bounding box center [431, 22] width 16 height 16
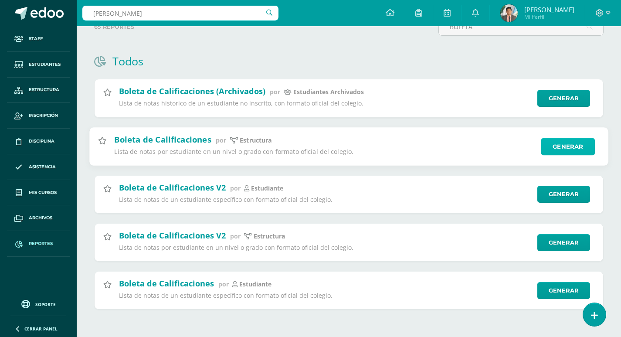
click at [554, 146] on link "Generar" at bounding box center [568, 146] width 54 height 17
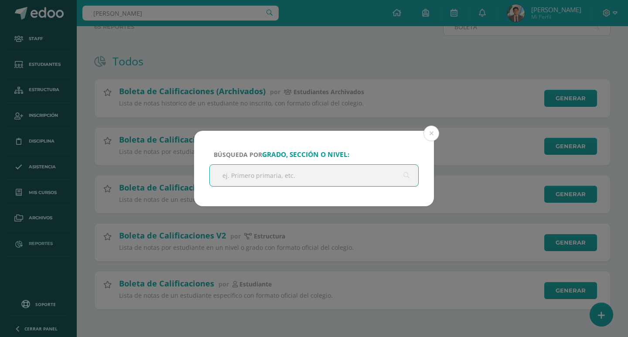
click at [333, 181] on input "text" at bounding box center [314, 175] width 208 height 21
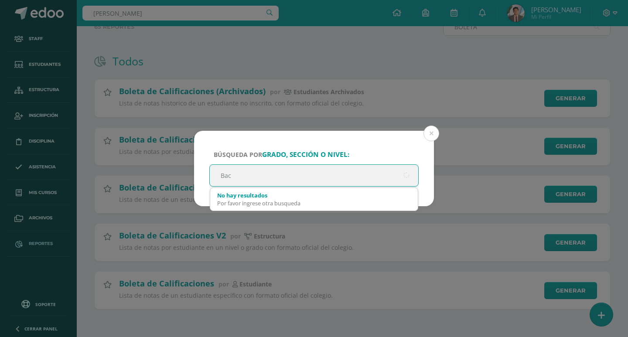
type input "Bach"
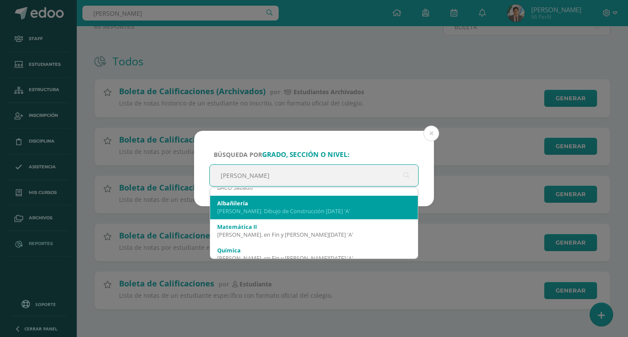
scroll to position [349, 0]
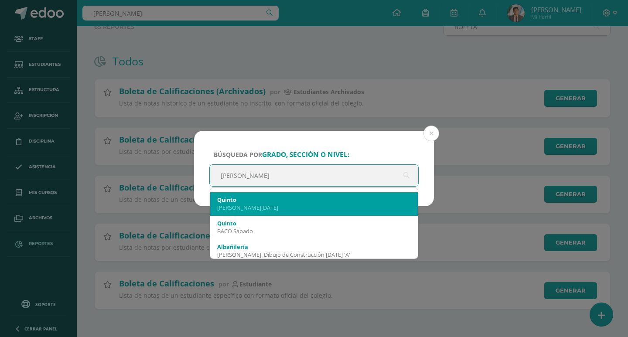
click at [255, 208] on div "BACO Domingo" at bounding box center [313, 208] width 193 height 8
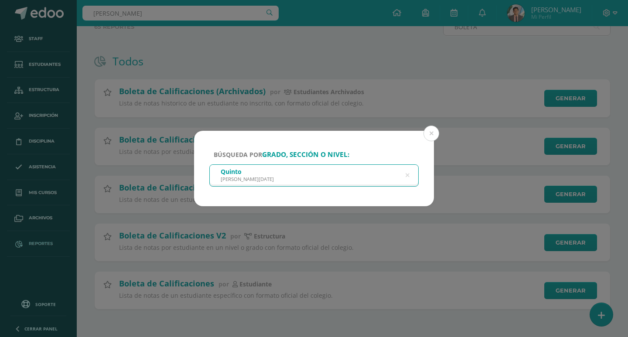
click at [277, 185] on input "text" at bounding box center [314, 175] width 208 height 21
click at [378, 167] on div "Quinto BACO Domingo" at bounding box center [314, 175] width 208 height 20
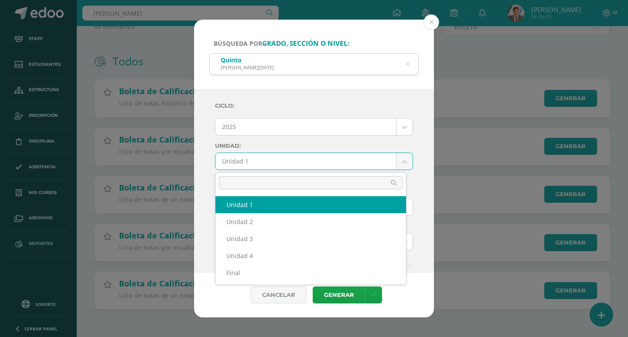
click at [263, 165] on body "Búsqueda por grado, sección o nivel: Quinto BACO Domingo Bach Ciclo: 2025 2025 …" at bounding box center [314, 136] width 628 height 402
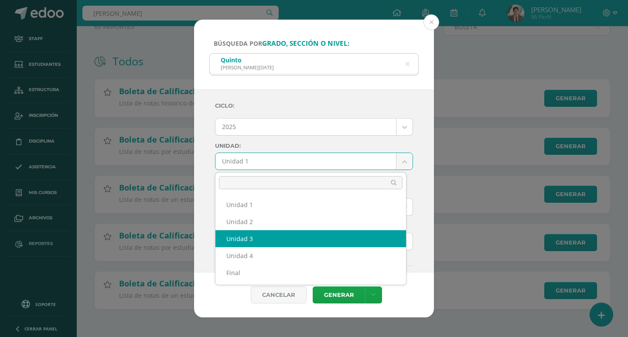
select select "Unidad 3"
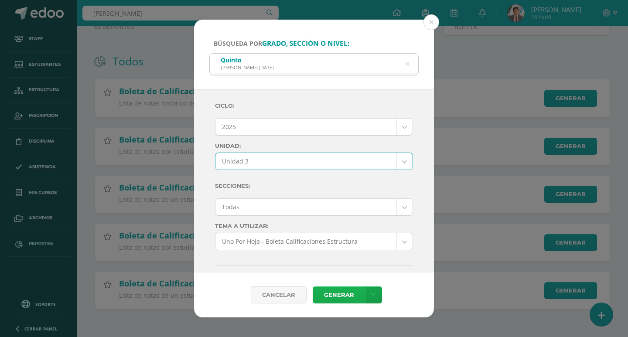
click at [321, 294] on link "Generar" at bounding box center [338, 294] width 52 height 17
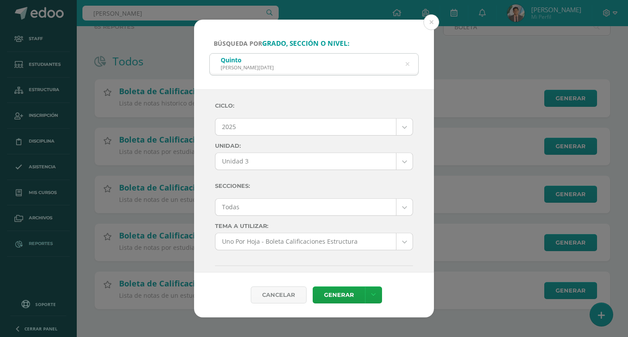
click at [280, 215] on div "Todas" at bounding box center [314, 206] width 198 height 17
click at [282, 212] on body "Búsqueda por grado, sección o nivel: Quinto BACO Domingo Bach Ciclo: 2025 2025 …" at bounding box center [314, 136] width 628 height 402
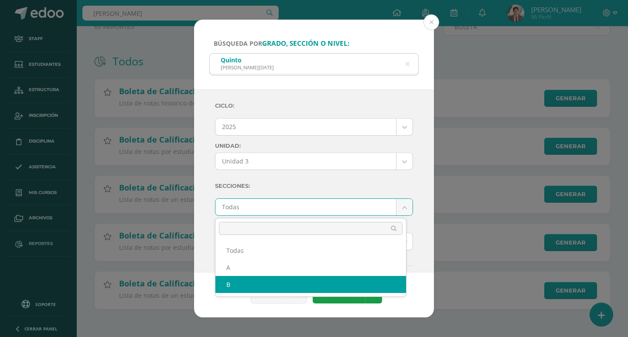
select select "B"
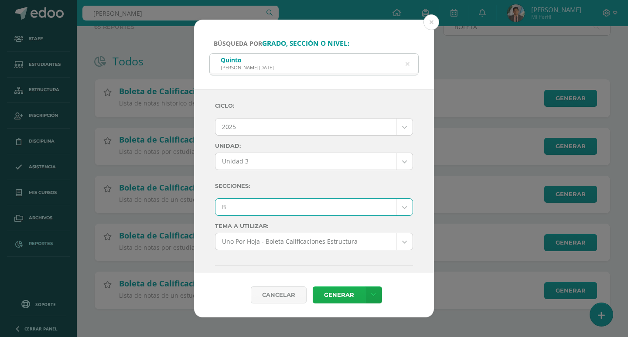
click at [325, 288] on link "Generar" at bounding box center [338, 294] width 52 height 17
click at [353, 297] on link "Generar" at bounding box center [338, 294] width 52 height 17
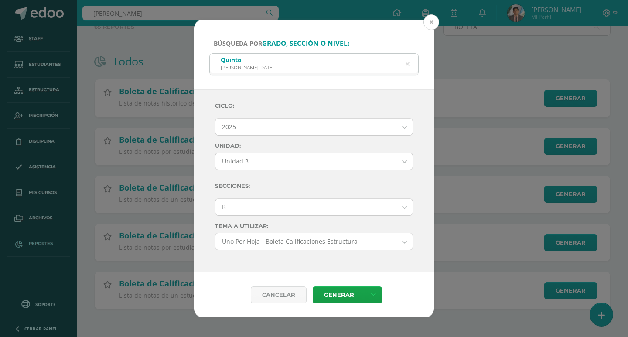
click at [437, 21] on button at bounding box center [431, 22] width 16 height 16
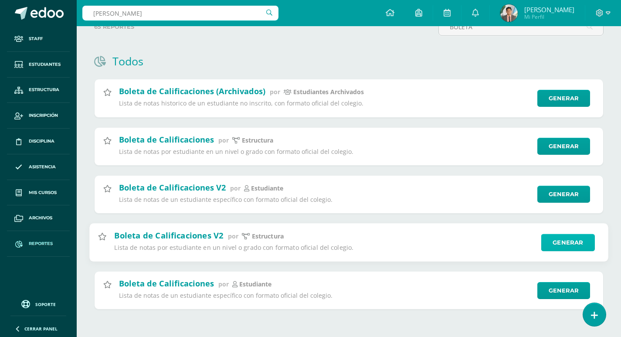
click at [556, 249] on link "Generar" at bounding box center [568, 242] width 54 height 17
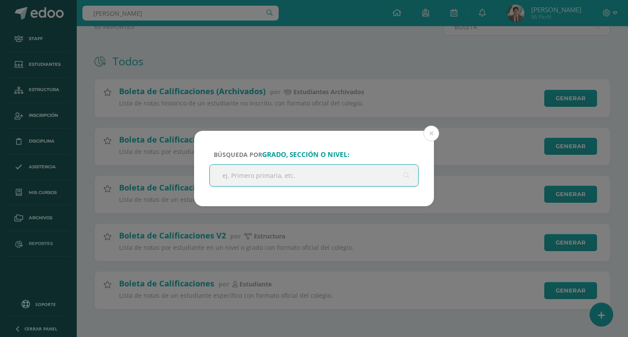
click at [320, 185] on input "text" at bounding box center [314, 175] width 208 height 21
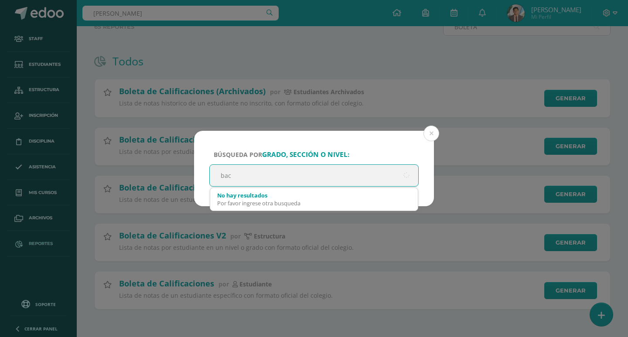
type input "bach"
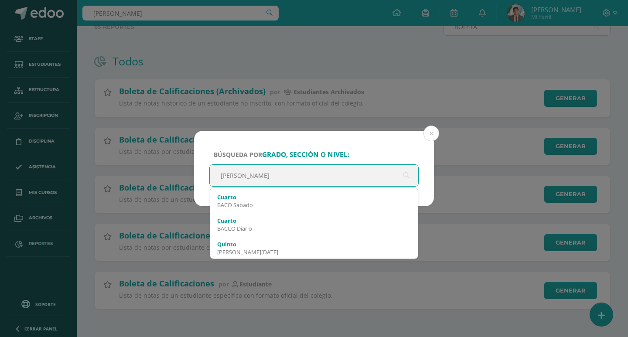
scroll to position [305, 0]
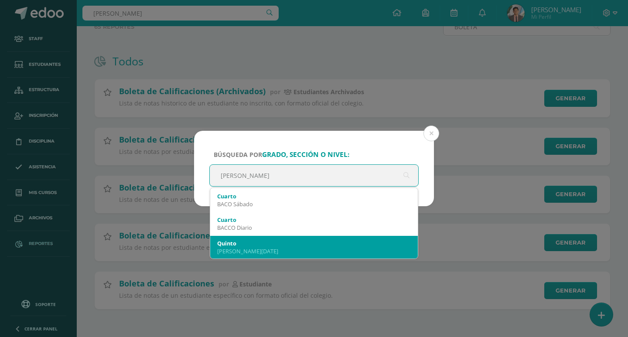
click at [322, 239] on div "Quinto BACO Domingo" at bounding box center [313, 247] width 193 height 23
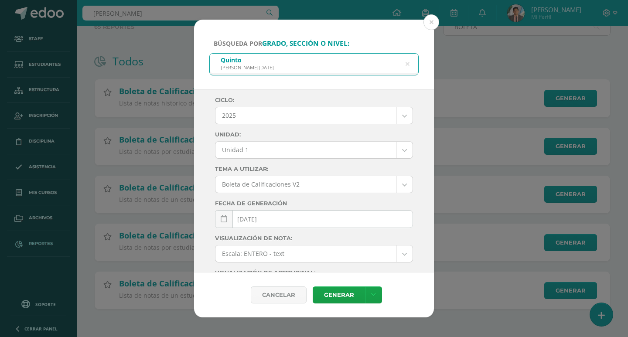
click at [261, 186] on body "Búsqueda por grado, sección o nivel: Quinto BACO Domingo bach Ciclo: 2025 2025 …" at bounding box center [314, 136] width 628 height 402
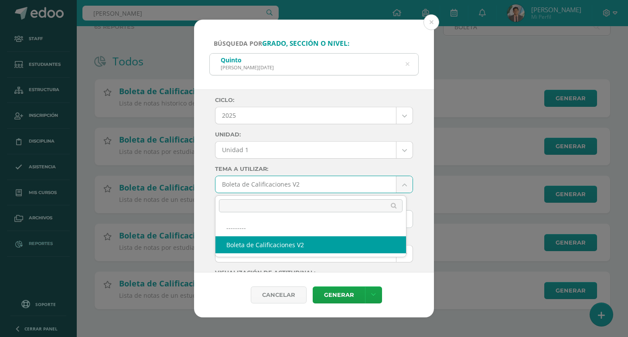
click at [261, 186] on body "Búsqueda por grado, sección o nivel: Quinto BACO Domingo bach Ciclo: 2025 2025 …" at bounding box center [314, 136] width 628 height 402
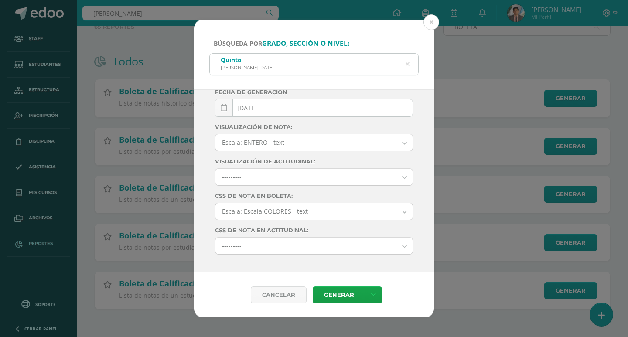
scroll to position [124, 0]
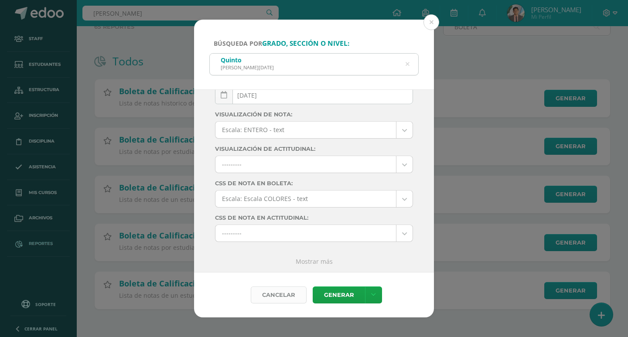
click at [276, 294] on div "Cancelar" at bounding box center [279, 294] width 56 height 17
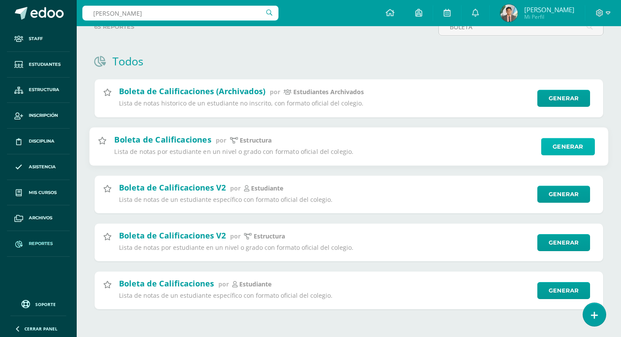
click at [561, 147] on link "Generar" at bounding box center [568, 146] width 54 height 17
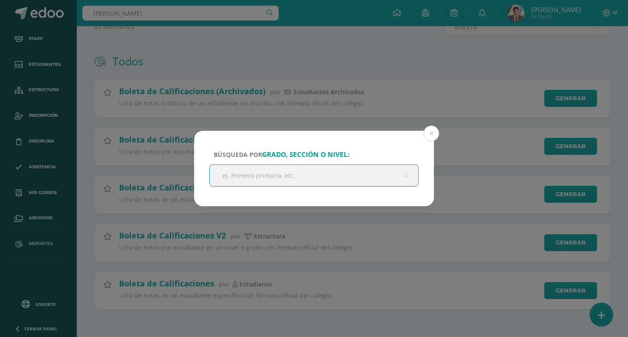
click at [271, 178] on input "text" at bounding box center [314, 175] width 208 height 21
type input "bach"
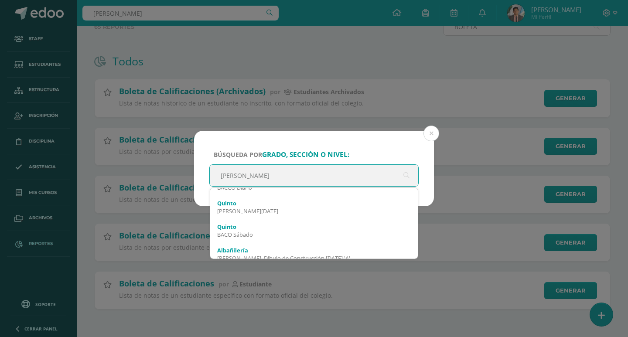
scroll to position [349, 0]
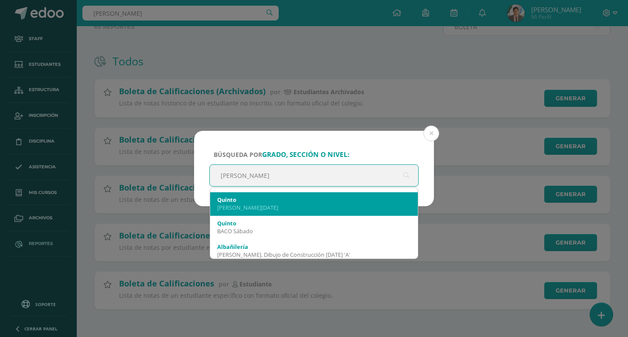
click at [247, 207] on div "BACO Domingo" at bounding box center [313, 208] width 193 height 8
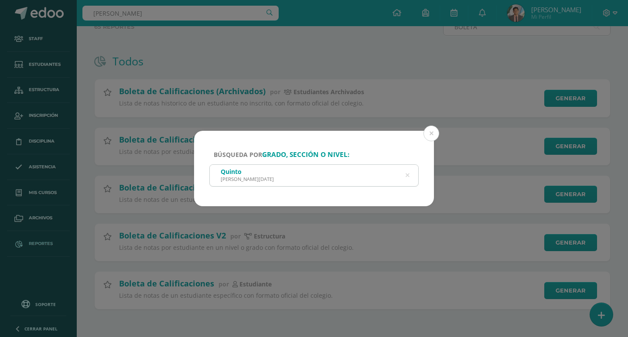
click at [304, 169] on div "Quinto BACO Domingo" at bounding box center [314, 175] width 208 height 20
click at [266, 176] on div "Quinto BACO Domingo" at bounding box center [314, 175] width 208 height 20
click at [255, 176] on div "BACO Domingo" at bounding box center [247, 179] width 53 height 7
click at [273, 176] on div "Quinto BACO Domingo" at bounding box center [314, 175] width 208 height 20
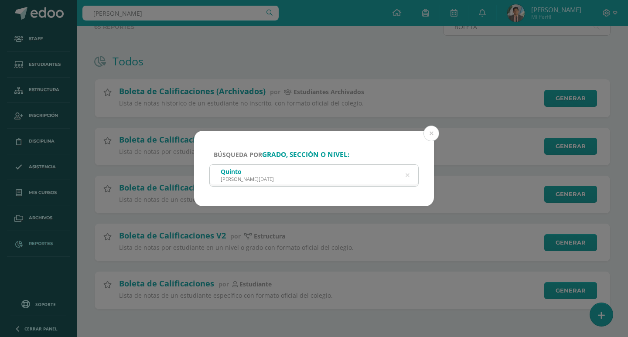
click at [367, 158] on div "Búsqueda por grado, sección o nivel: Quinto BACO Domingo bach" at bounding box center [314, 168] width 240 height 75
click at [361, 172] on div "Quinto BACO Domingo" at bounding box center [314, 175] width 208 height 20
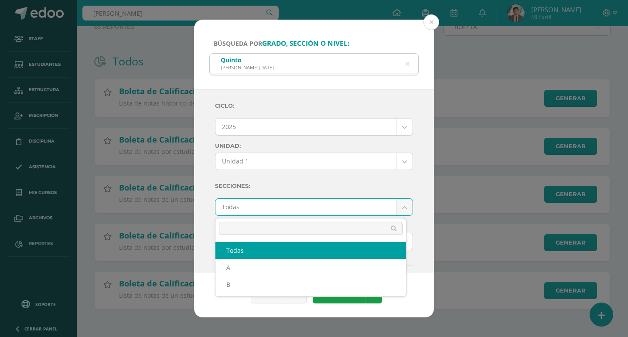
click at [253, 207] on body "Búsqueda por grado, sección o nivel: Quinto BACO Domingo bach Ciclo: 2025 2025 …" at bounding box center [314, 136] width 628 height 402
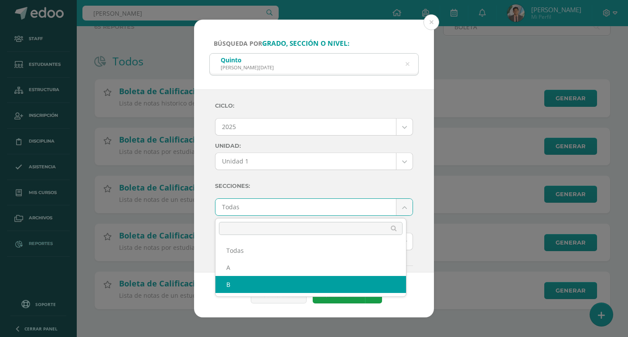
select select "B"
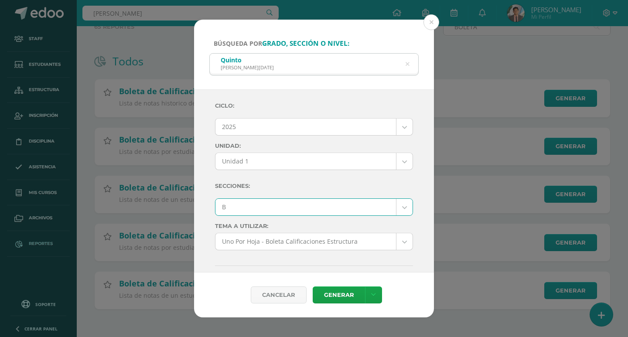
scroll to position [44, 0]
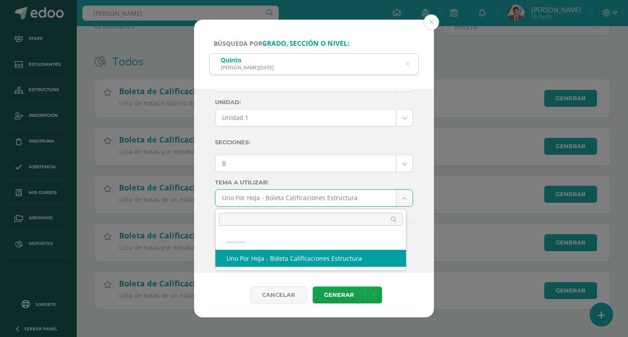
click at [322, 196] on body "Búsqueda por grado, sección o nivel: Quinto BACO Domingo bach Ciclo: 2025 2025 …" at bounding box center [314, 136] width 628 height 402
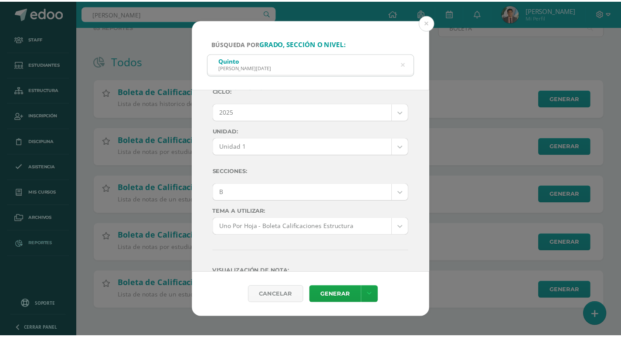
scroll to position [0, 0]
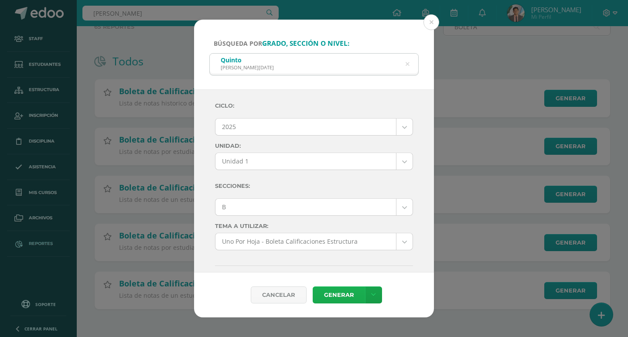
click at [334, 299] on link "Generar" at bounding box center [338, 294] width 52 height 17
click at [425, 24] on button at bounding box center [431, 22] width 16 height 16
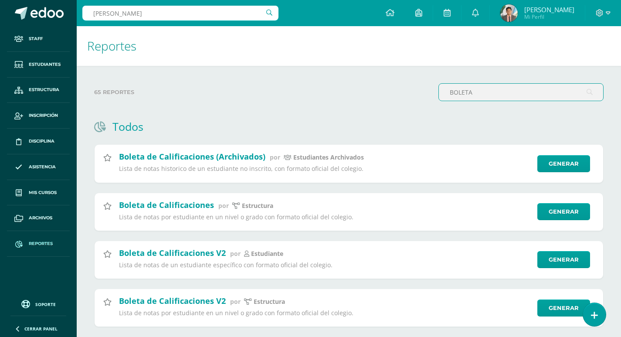
drag, startPoint x: 483, startPoint y: 88, endPoint x: 423, endPoint y: 61, distance: 66.1
click at [423, 61] on div "Reportes 65 reportes BOLETA Todos Proyección de Estudiantes Inscritos por Grado…" at bounding box center [349, 214] width 544 height 376
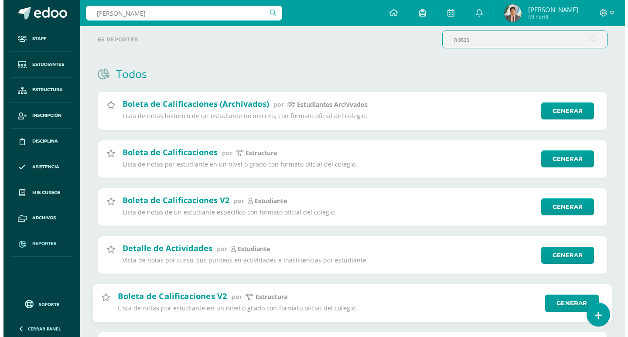
scroll to position [114, 0]
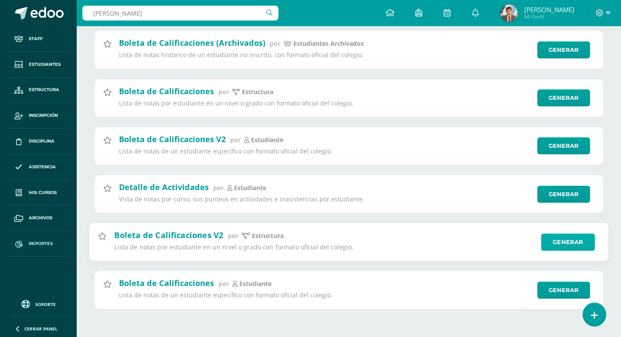
type input "notas"
click at [579, 242] on link "Generar" at bounding box center [568, 241] width 54 height 17
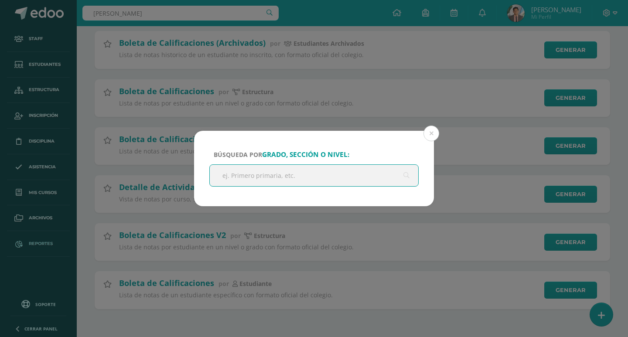
click at [307, 177] on input "text" at bounding box center [314, 175] width 208 height 21
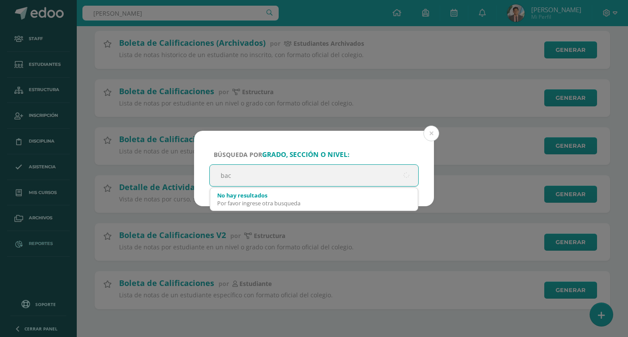
type input "bach"
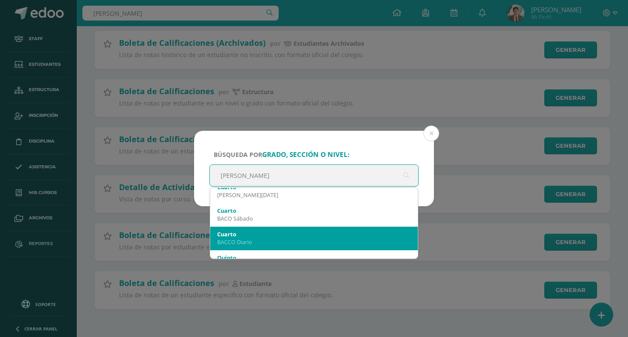
scroll to position [305, 0]
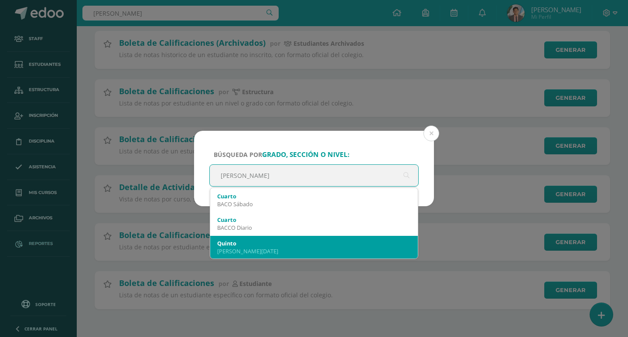
click at [306, 241] on div "Quinto" at bounding box center [313, 243] width 193 height 8
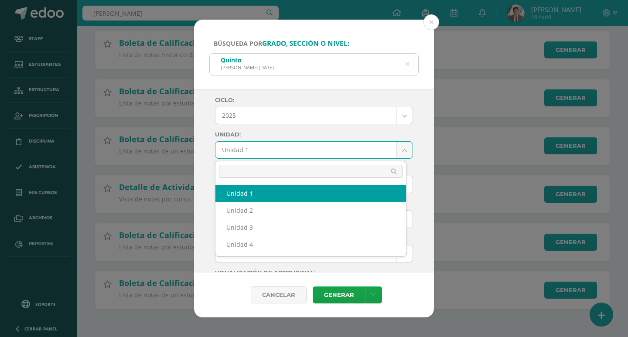
click at [265, 146] on body "Búsqueda por grado, sección o nivel: Quinto BACO Domingo bach Ciclo: 2025 2025 …" at bounding box center [314, 111] width 628 height 451
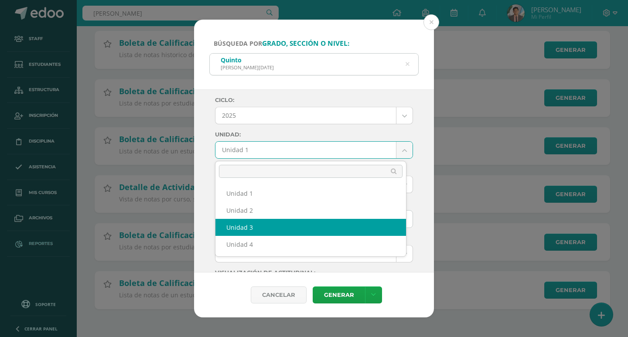
select select "Unidad 3"
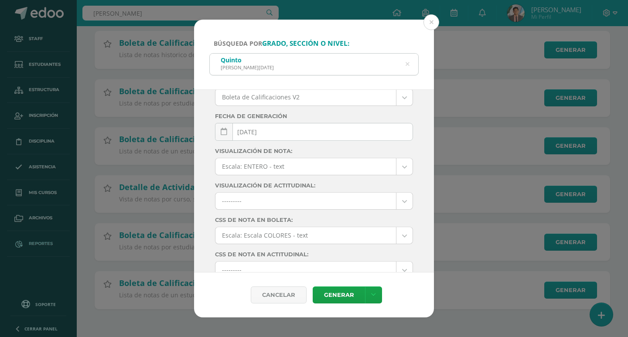
scroll to position [124, 0]
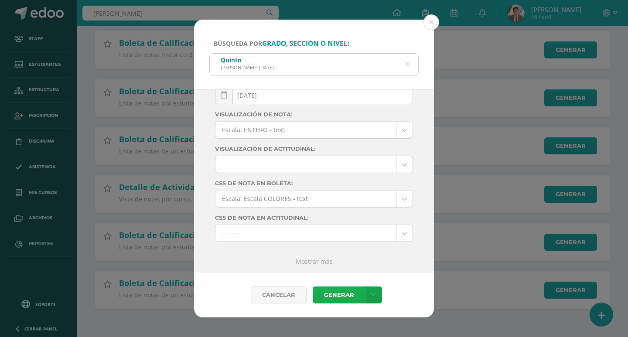
click at [358, 294] on link "Generar" at bounding box center [338, 294] width 52 height 17
click at [409, 64] on div "Quinto BACO Domingo" at bounding box center [314, 64] width 208 height 20
click at [407, 64] on icon at bounding box center [407, 64] width 18 height 18
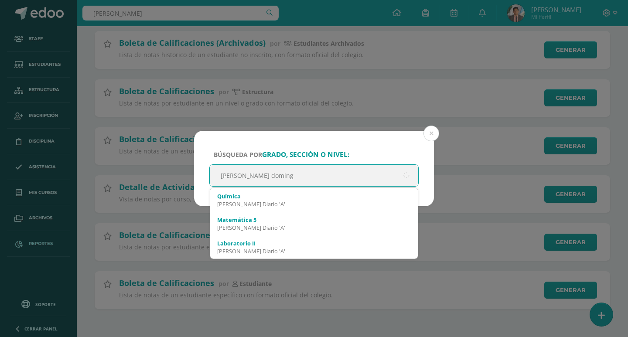
type input "Quinto Bacco domingo"
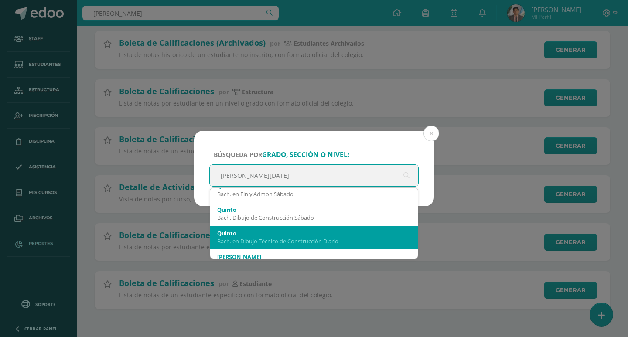
scroll to position [0, 0]
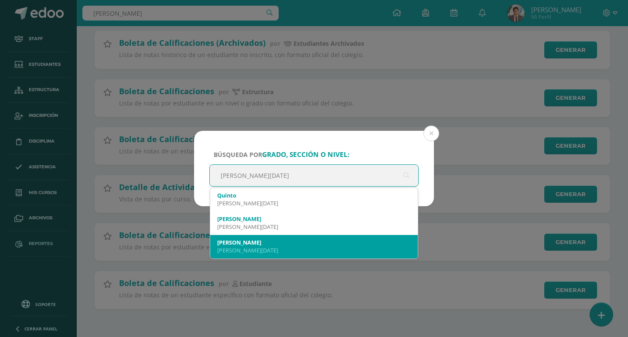
click at [302, 246] on div "Quinto B" at bounding box center [313, 242] width 193 height 8
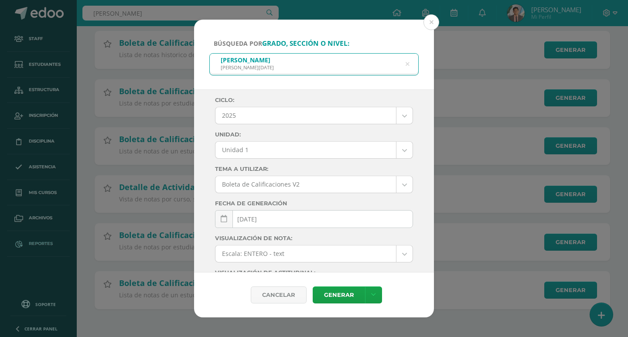
click at [301, 148] on body "Búsqueda por grado, sección o nivel: Quinto B BACO Domingo Quinto Bacco domingo…" at bounding box center [314, 111] width 628 height 451
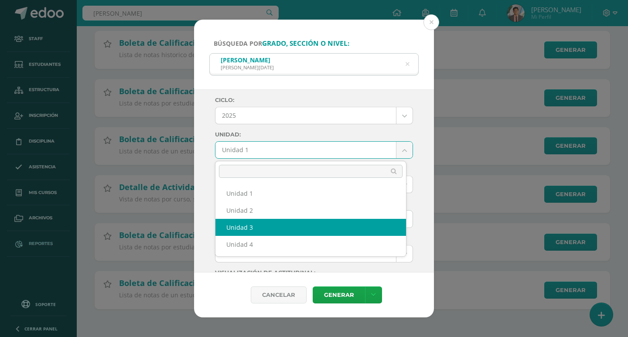
select select "Unidad 3"
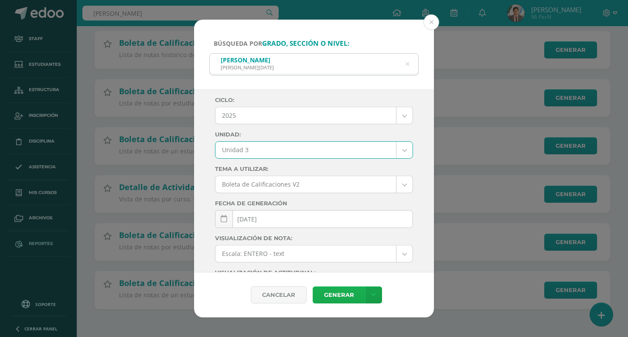
click at [344, 294] on link "Generar" at bounding box center [338, 294] width 52 height 17
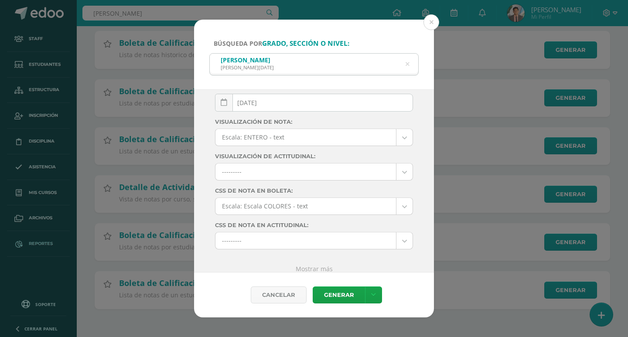
scroll to position [124, 0]
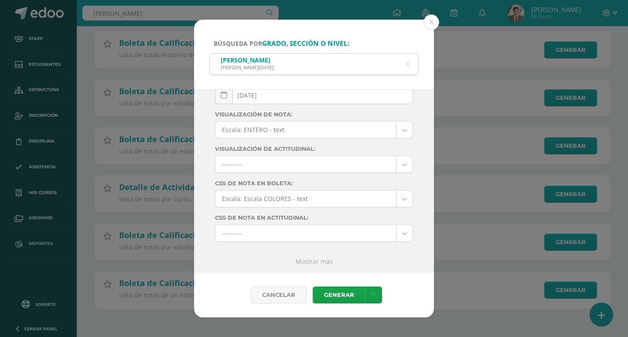
click at [321, 258] on link "Mostrar más" at bounding box center [313, 261] width 37 height 8
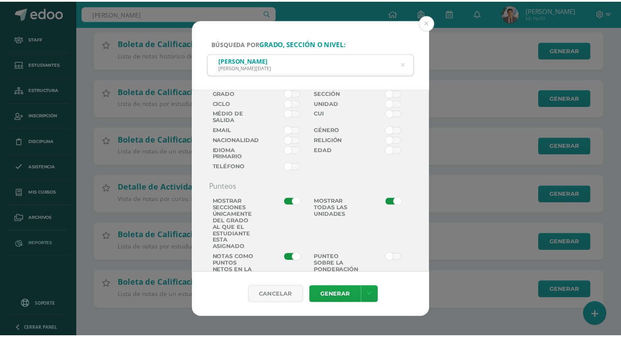
scroll to position [472, 0]
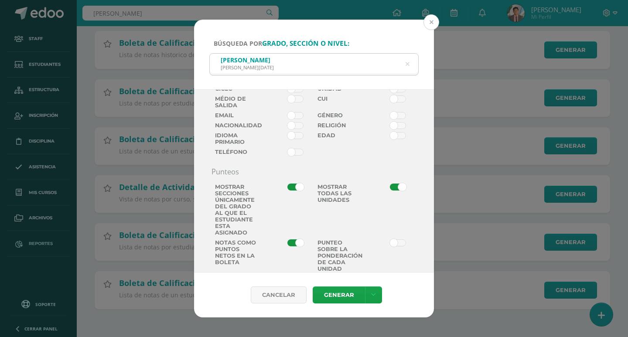
click at [431, 20] on button at bounding box center [431, 22] width 16 height 16
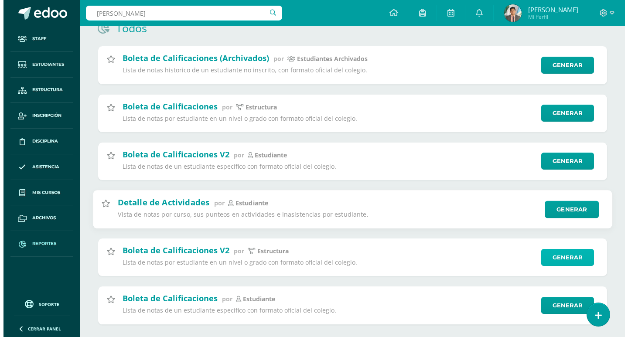
scroll to position [114, 0]
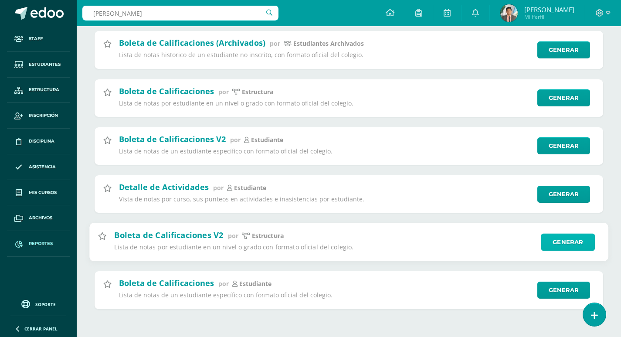
click at [587, 238] on link "Generar" at bounding box center [568, 241] width 54 height 17
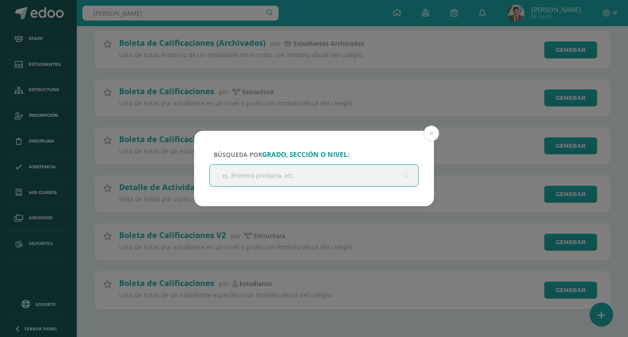
click at [315, 172] on input "text" at bounding box center [314, 175] width 208 height 21
click at [433, 133] on button at bounding box center [431, 134] width 16 height 16
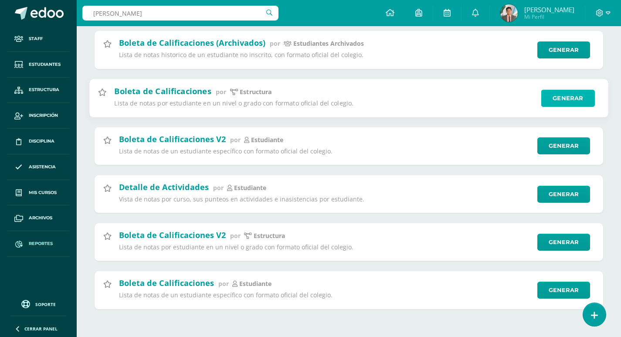
click at [584, 102] on link "Generar" at bounding box center [568, 97] width 54 height 17
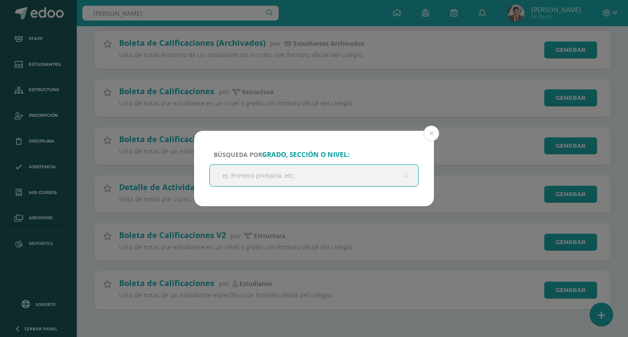
click at [367, 171] on input "text" at bounding box center [314, 175] width 208 height 21
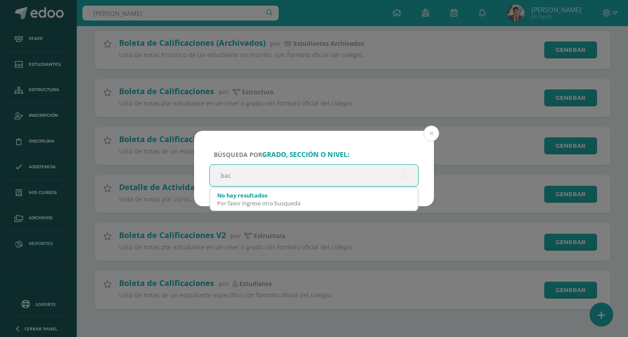
type input "bach"
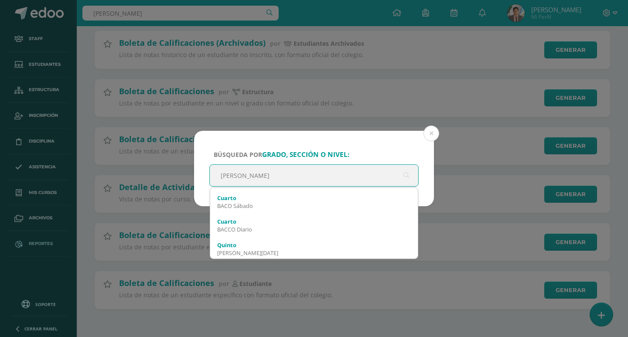
scroll to position [305, 0]
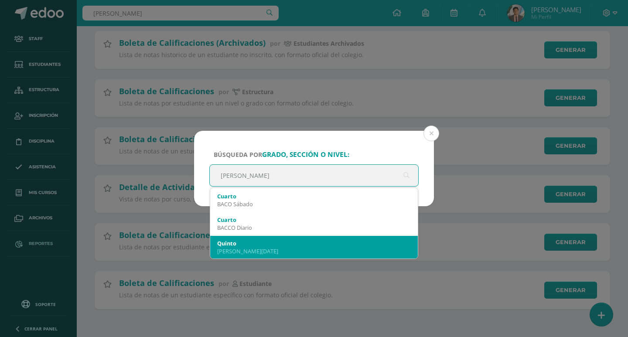
click at [316, 244] on div "Quinto" at bounding box center [313, 243] width 193 height 8
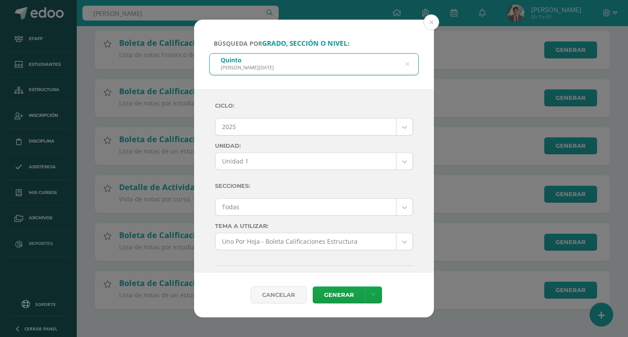
click at [282, 155] on body "Búsqueda por grado, sección o nivel: Quinto BACO Domingo bach Ciclo: 2025 2025 …" at bounding box center [314, 111] width 628 height 451
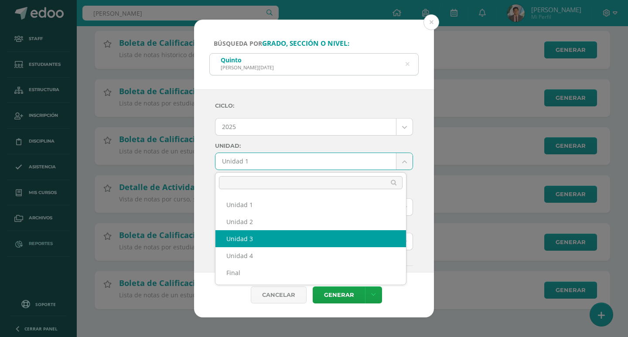
select select "Unidad 3"
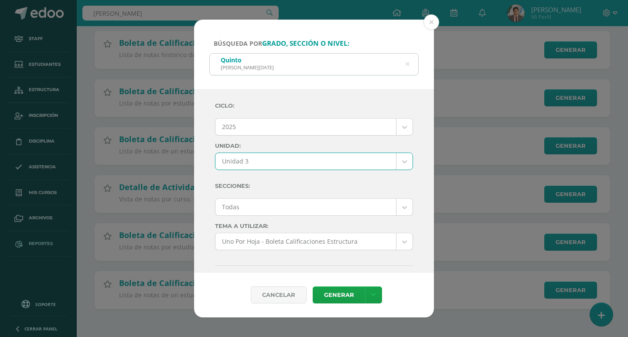
click at [269, 207] on body "Búsqueda por grado, sección o nivel: Quinto BACO Domingo bach Ciclo: 2025 2025 …" at bounding box center [314, 111] width 628 height 451
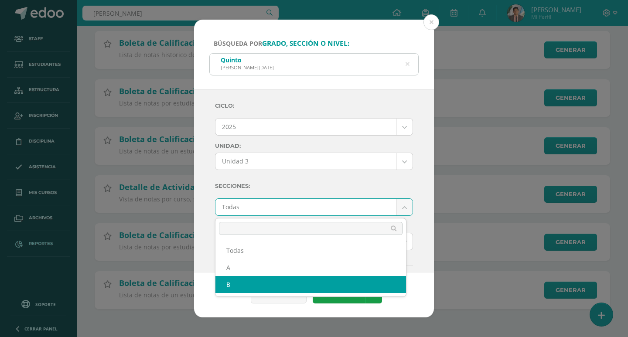
select select "B"
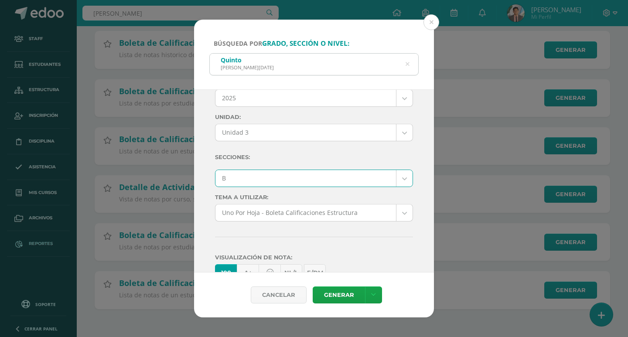
scroll to position [44, 0]
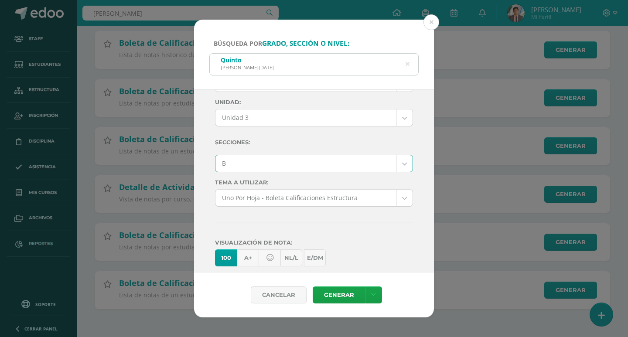
click at [312, 191] on body "Búsqueda por grado, sección o nivel: Quinto BACO Domingo bach Ciclo: 2025 2025 …" at bounding box center [314, 111] width 628 height 451
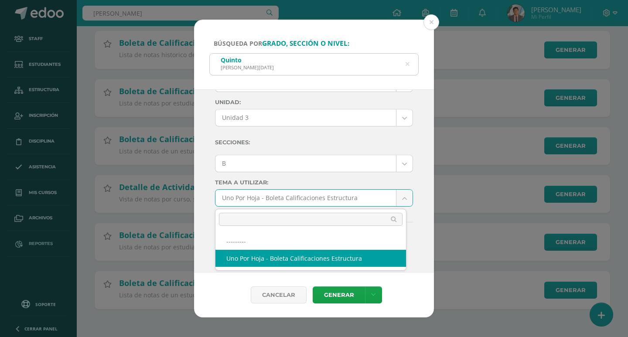
click at [303, 224] on input "text" at bounding box center [310, 219] width 183 height 13
click at [346, 203] on body "Búsqueda por grado, sección o nivel: Quinto BACO Domingo bach Ciclo: 2025 2025 …" at bounding box center [314, 111] width 628 height 451
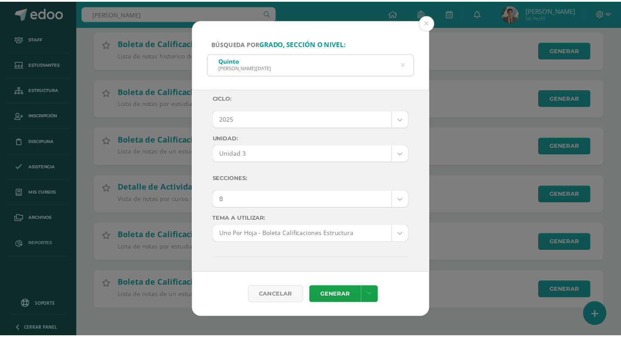
scroll to position [0, 0]
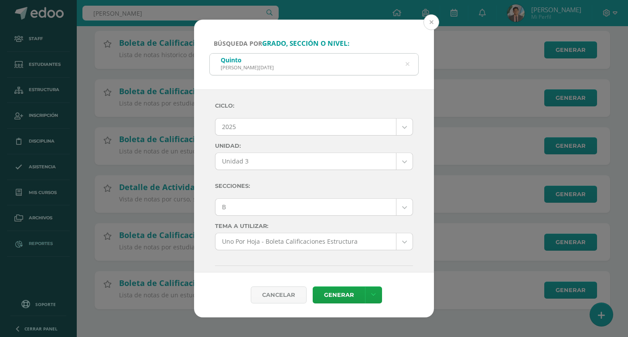
click at [433, 27] on button at bounding box center [431, 22] width 16 height 16
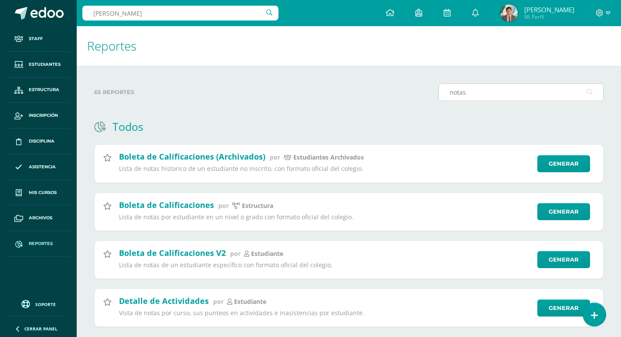
click at [523, 94] on input "notas" at bounding box center [521, 92] width 164 height 17
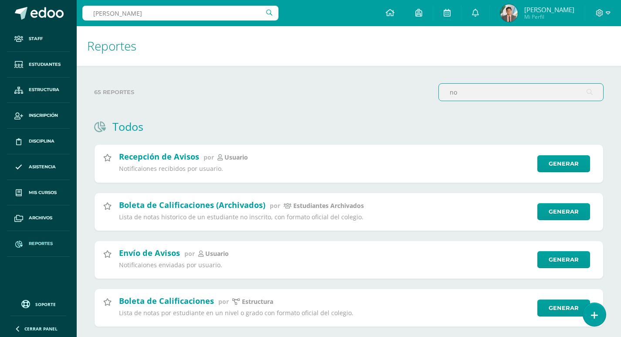
type input "n"
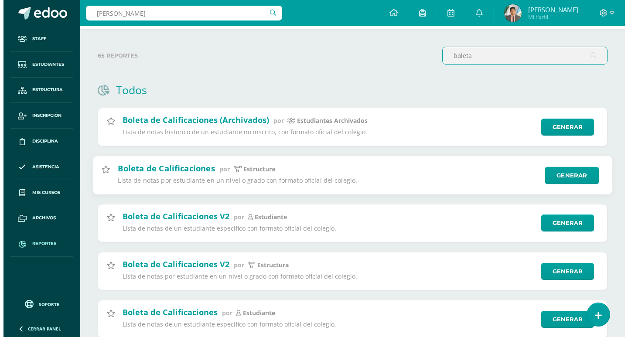
scroll to position [65, 0]
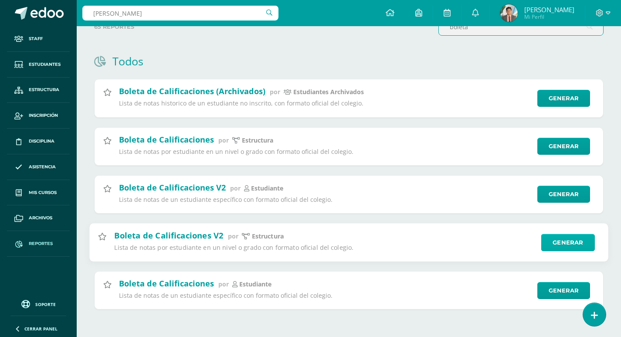
type input "boleta"
click at [574, 244] on link "Generar" at bounding box center [568, 242] width 54 height 17
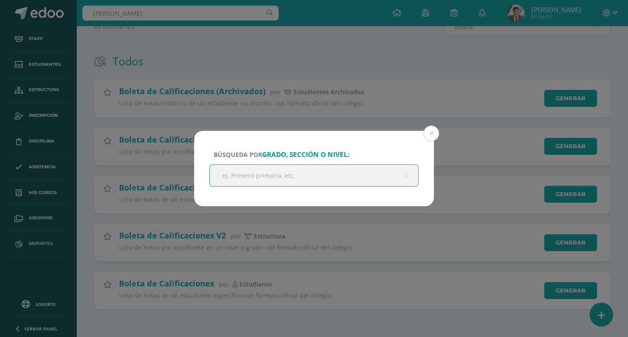
click at [299, 175] on input "text" at bounding box center [314, 175] width 208 height 21
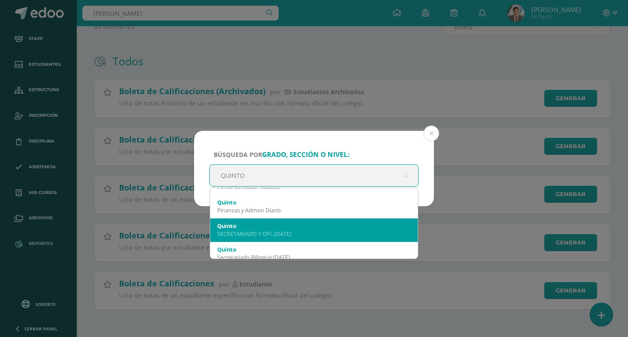
scroll to position [131, 0]
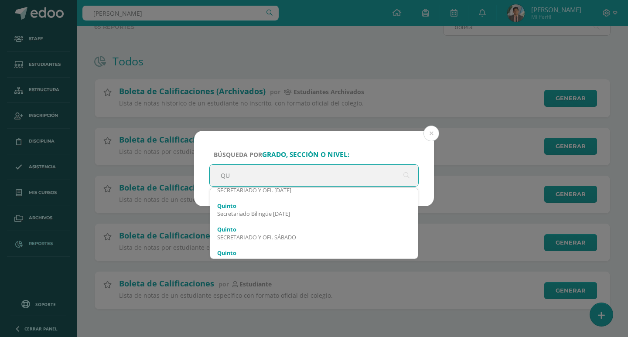
type input "Q"
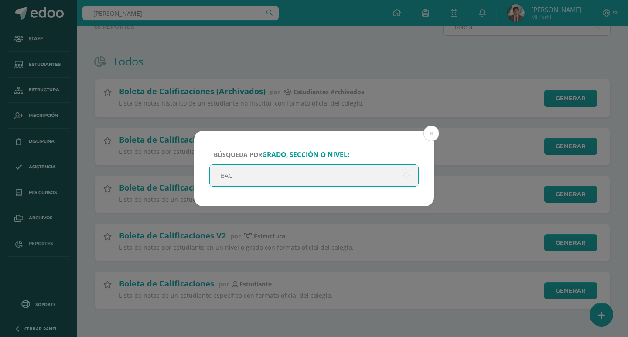
type input "BACO"
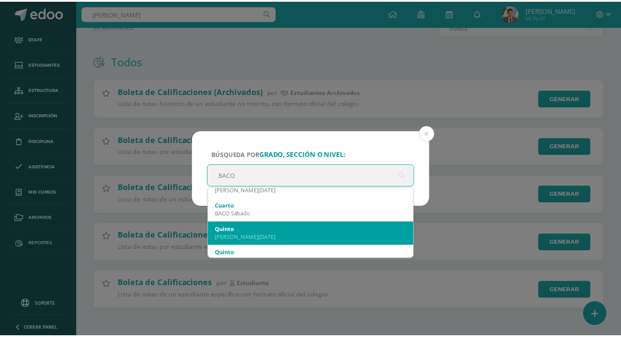
scroll to position [174, 0]
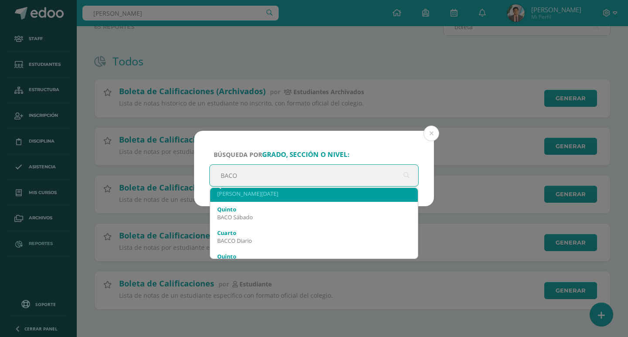
click at [257, 190] on div "BACO Domingo" at bounding box center [313, 194] width 193 height 8
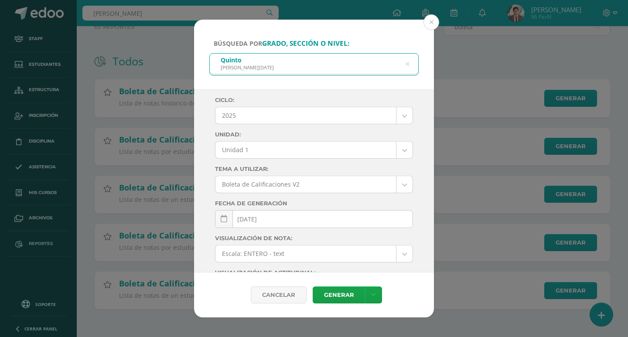
click at [248, 149] on body "Búsqueda por grado, sección o nivel: Quinto BACO Domingo BACO Ciclo: 2025 2025 …" at bounding box center [314, 136] width 628 height 402
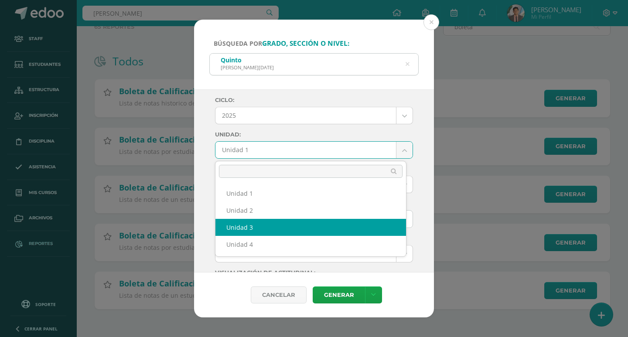
select select "Unidad 3"
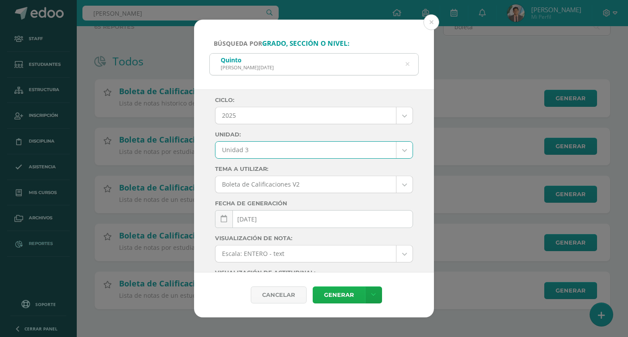
click at [334, 290] on link "Generar" at bounding box center [338, 294] width 52 height 17
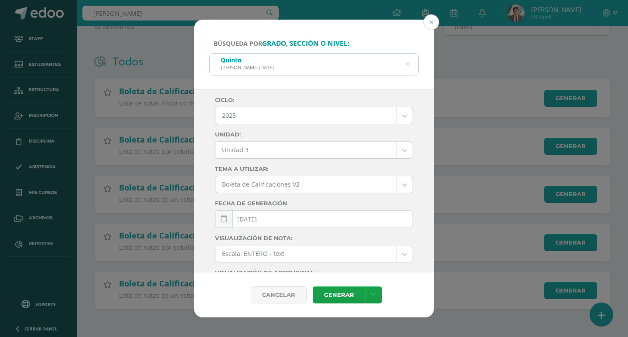
click at [436, 19] on button at bounding box center [431, 22] width 16 height 16
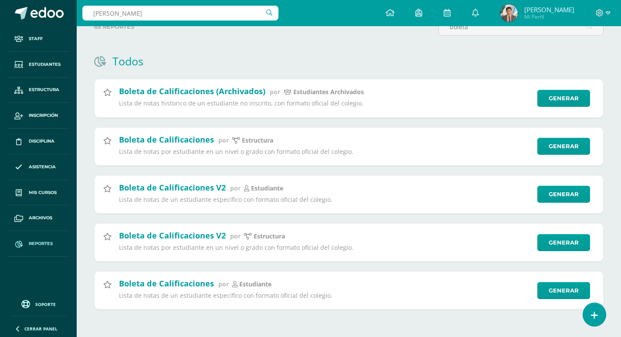
drag, startPoint x: 169, startPoint y: 15, endPoint x: 21, endPoint y: -11, distance: 150.5
click at [21, 0] on html "Staff Estudiantes Estructura Inscripción Disciplina Asistencia Mis cursos Archi…" at bounding box center [310, 136] width 621 height 402
paste input "BEVERLY VANESSA"
click at [180, 12] on input "BEVERLY VANESSA" at bounding box center [180, 13] width 196 height 15
type input "BEVERLY VANESSA"
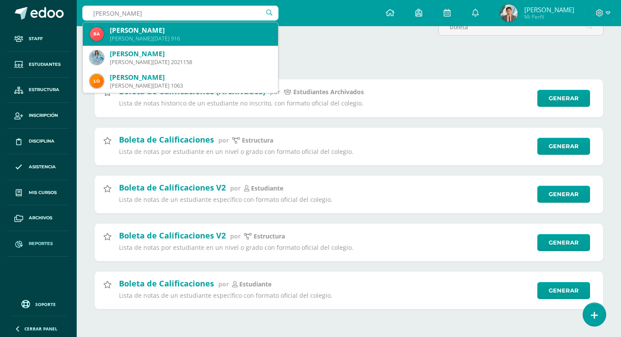
click at [164, 35] on div "Quinto BACO Domingo 916" at bounding box center [190, 38] width 161 height 7
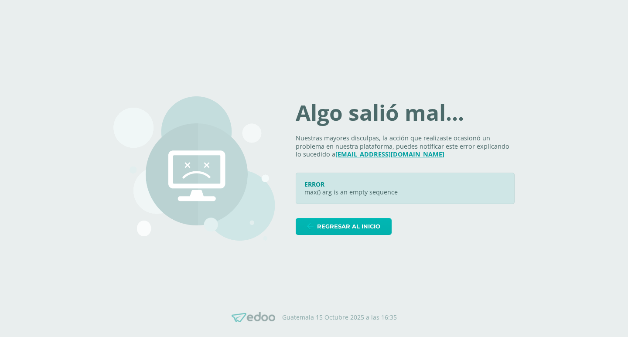
click at [320, 233] on link "Regresar al inicio" at bounding box center [343, 226] width 96 height 17
click at [344, 238] on div "Algo salió mal... Nuestras mayores disculpas, la acción que realizaste ocasionó…" at bounding box center [313, 168] width 401 height 186
click at [343, 232] on span "Regresar al inicio" at bounding box center [348, 226] width 63 height 16
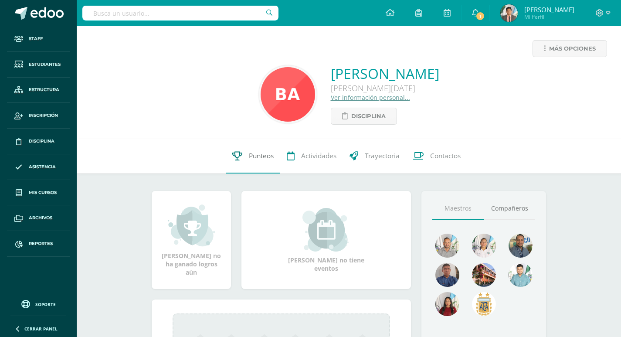
click at [255, 146] on link "Punteos" at bounding box center [253, 156] width 54 height 35
drag, startPoint x: 320, startPoint y: 84, endPoint x: 357, endPoint y: 81, distance: 37.1
click at [357, 81] on div "Beverly Vanessa Alvarado Enriquez Quinto BACO Domingo B Ver información persona…" at bounding box center [385, 94] width 109 height 61
drag, startPoint x: 363, startPoint y: 88, endPoint x: 322, endPoint y: 86, distance: 41.0
click at [331, 86] on div "Quinto BACO Domingo B" at bounding box center [385, 88] width 109 height 10
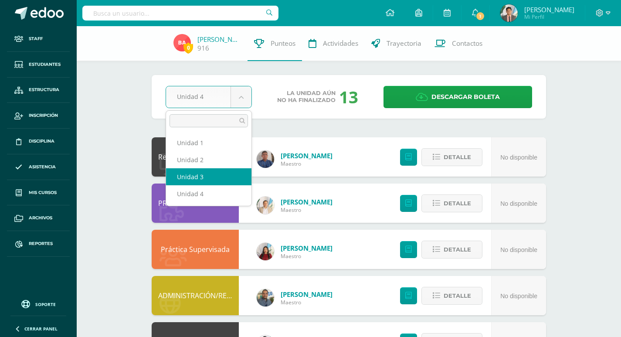
select select "Unidad 3"
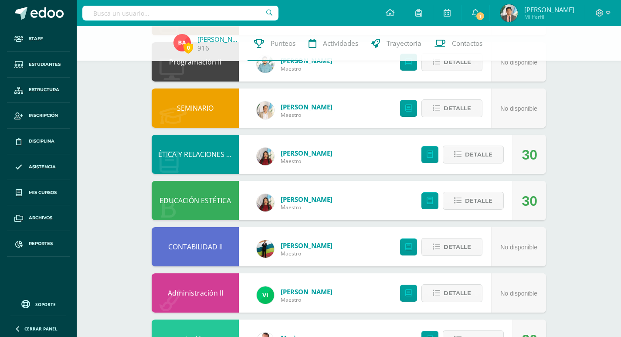
scroll to position [827, 0]
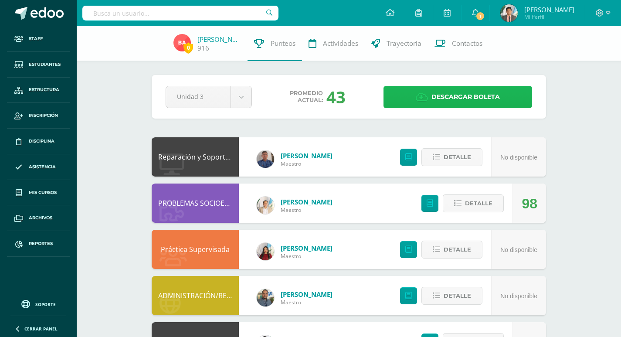
click at [441, 101] on span "Descargar boleta" at bounding box center [465, 96] width 68 height 21
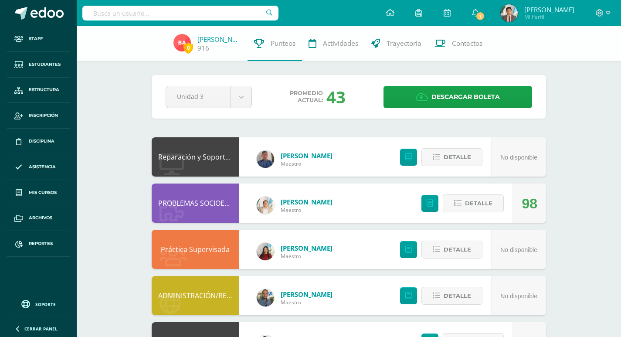
click at [216, 9] on input "text" at bounding box center [180, 13] width 196 height 15
paste input "[PERSON_NAME]"
type input "[PERSON_NAME]"
drag, startPoint x: 231, startPoint y: 12, endPoint x: 9, endPoint y: 14, distance: 222.7
